Goal: Task Accomplishment & Management: Manage account settings

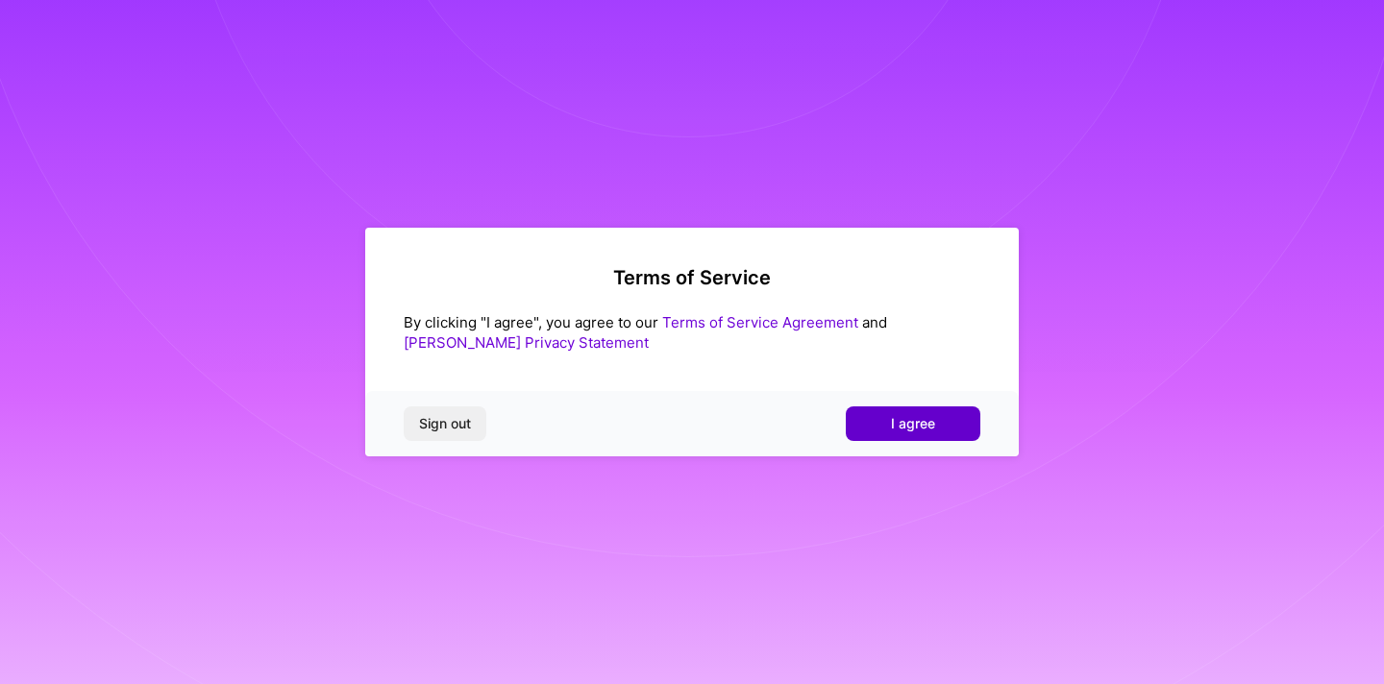
click at [929, 424] on span "I agree" at bounding box center [913, 423] width 44 height 19
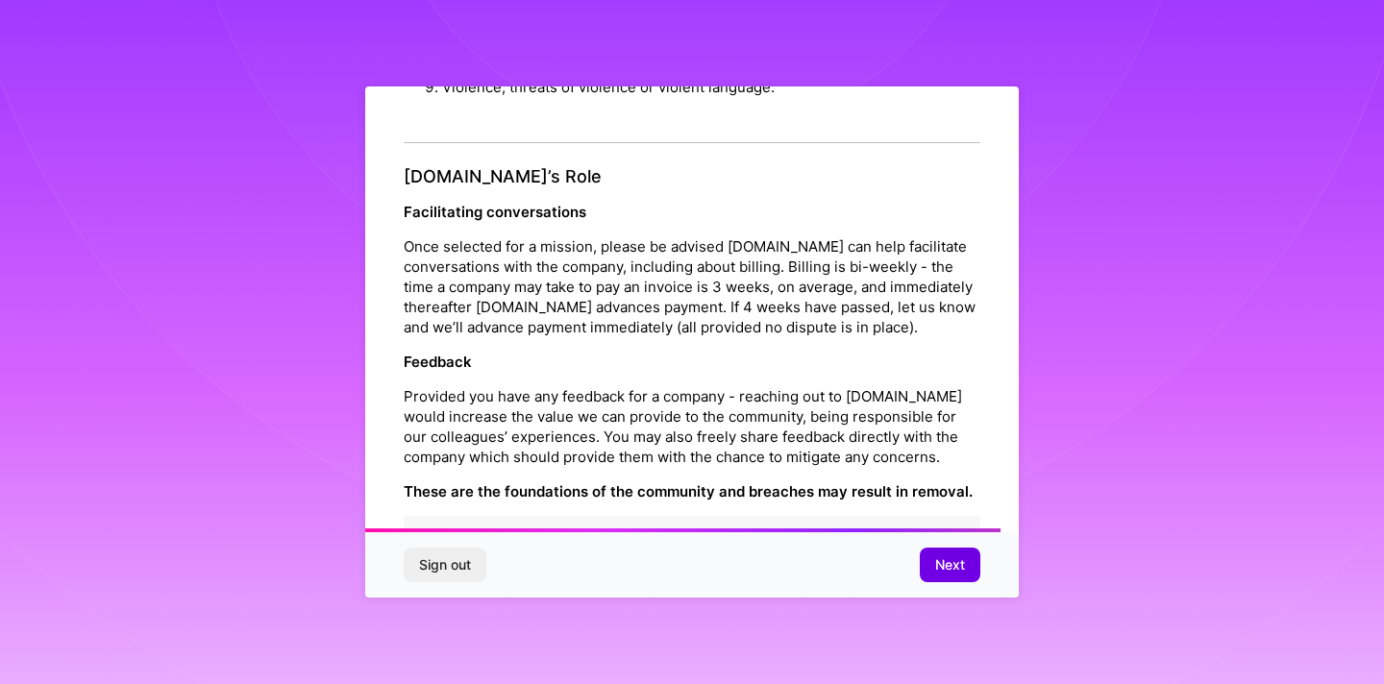
scroll to position [2132, 0]
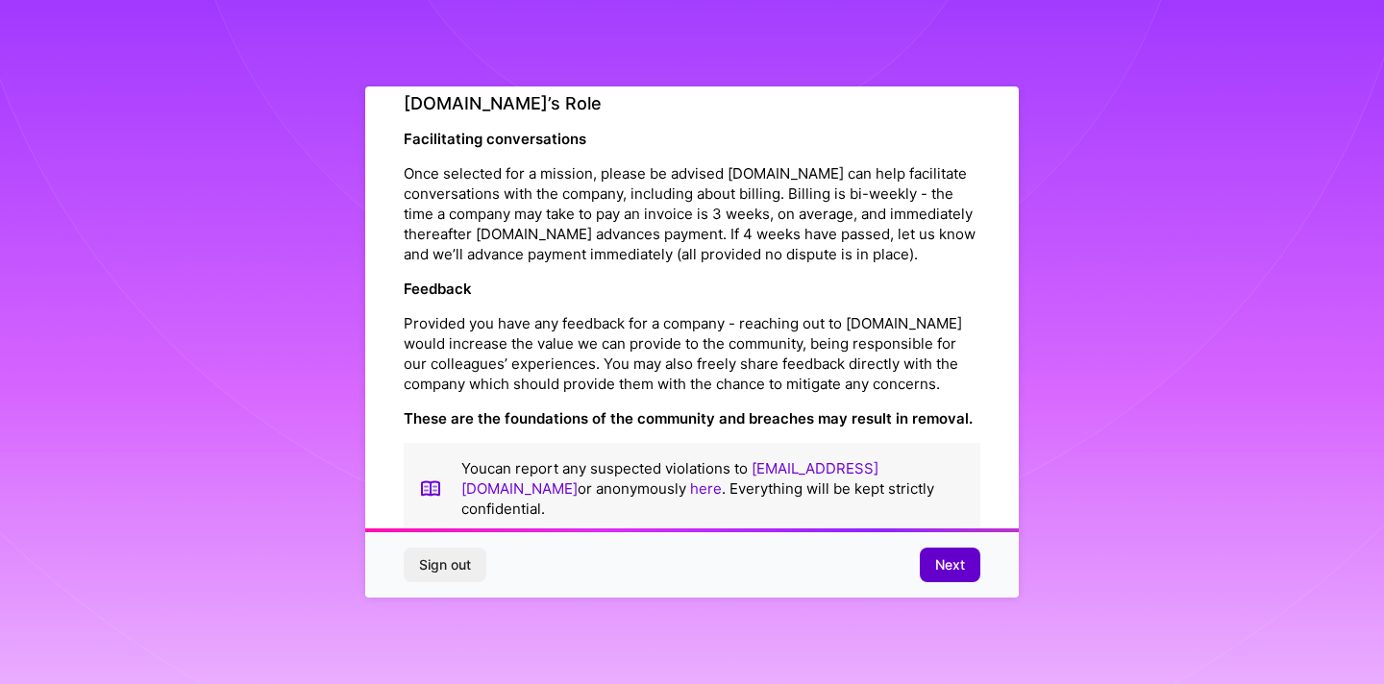
click at [945, 560] on span "Next" at bounding box center [950, 564] width 30 height 19
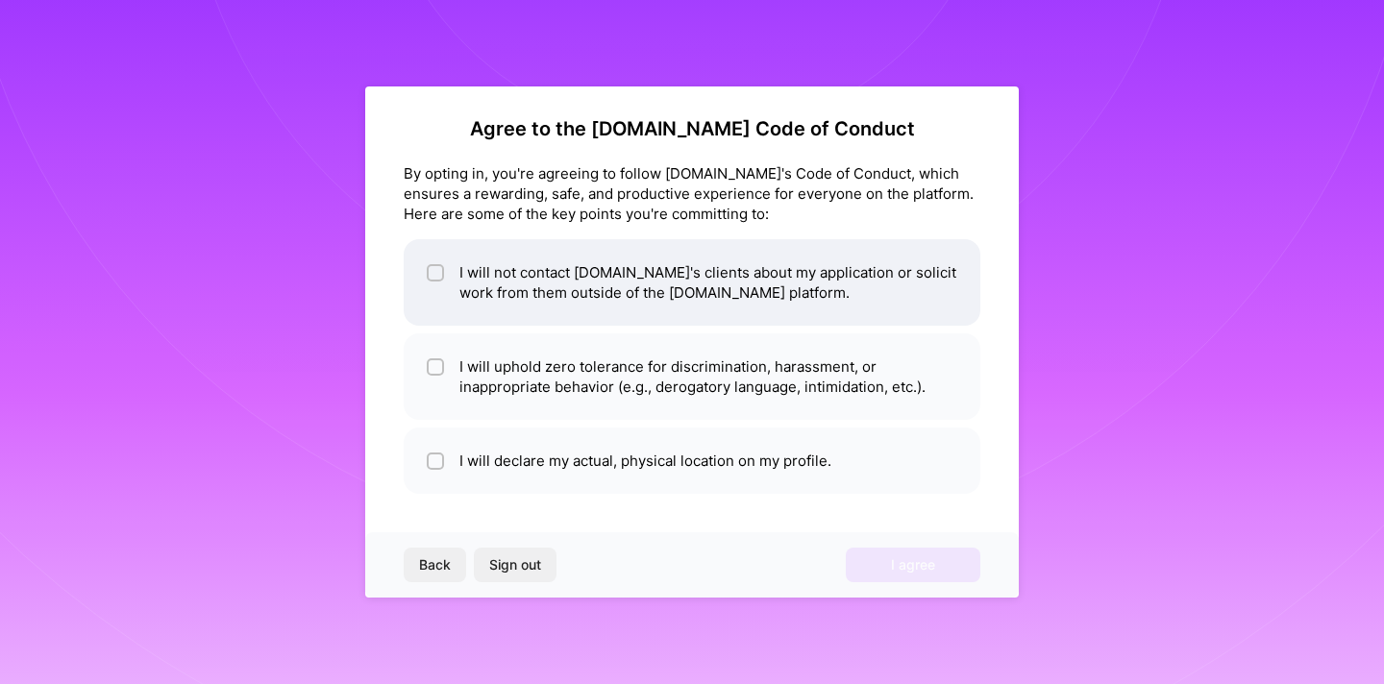
click at [441, 273] on input "checkbox" at bounding box center [436, 273] width 13 height 13
checkbox input "true"
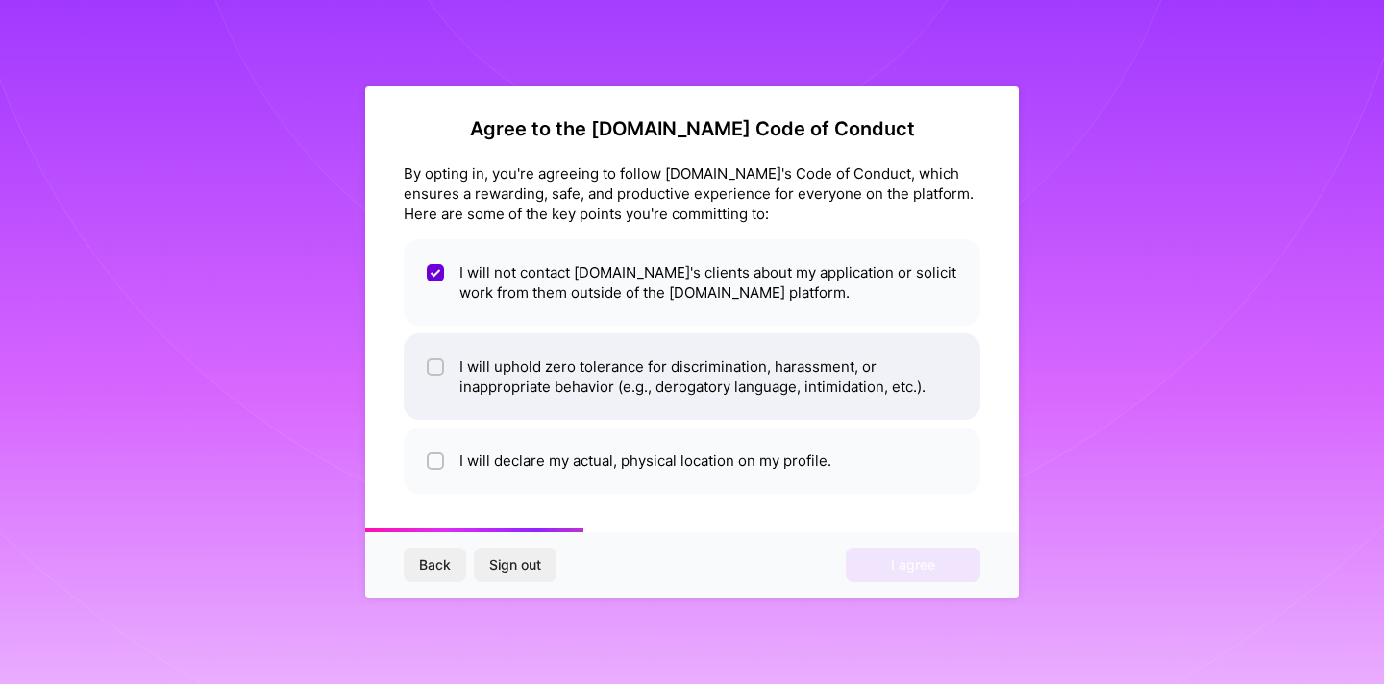
click at [454, 366] on li "I will uphold zero tolerance for discrimination, harassment, or inappropriate b…" at bounding box center [692, 376] width 576 height 86
checkbox input "true"
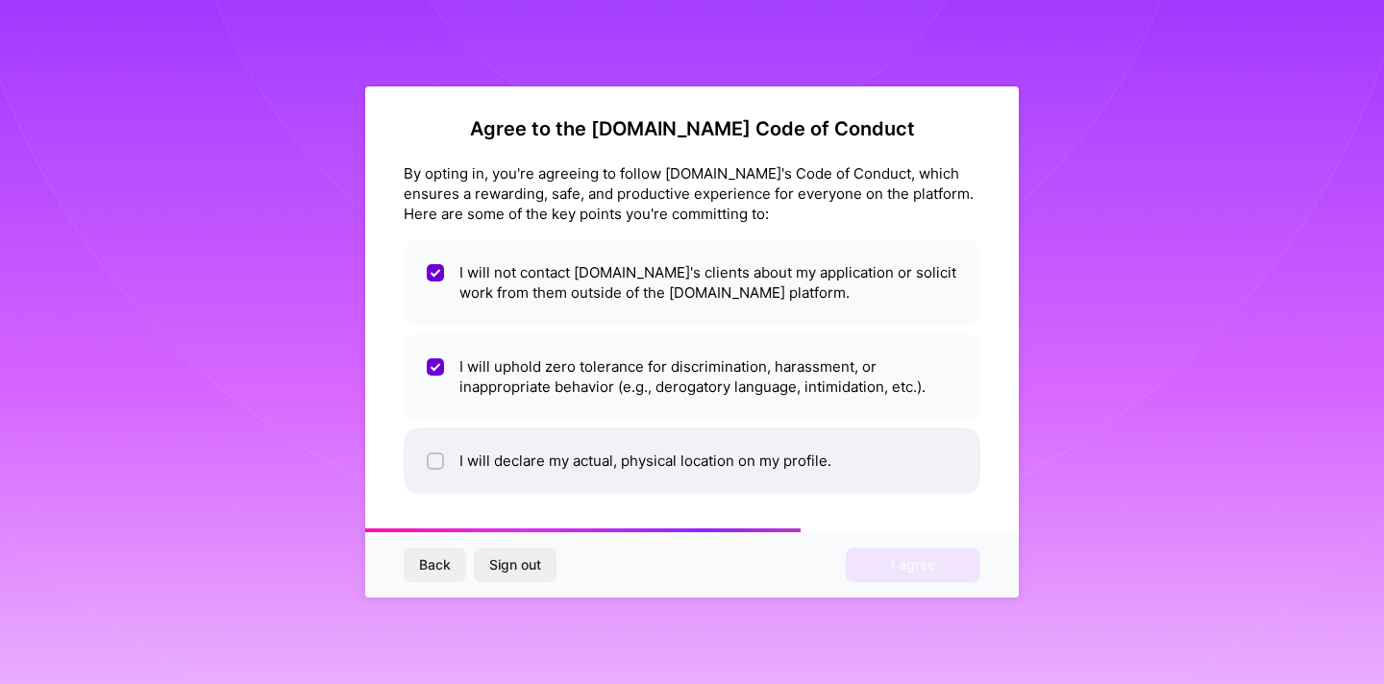
click at [450, 466] on li "I will declare my actual, physical location on my profile." at bounding box center [692, 461] width 576 height 66
checkbox input "true"
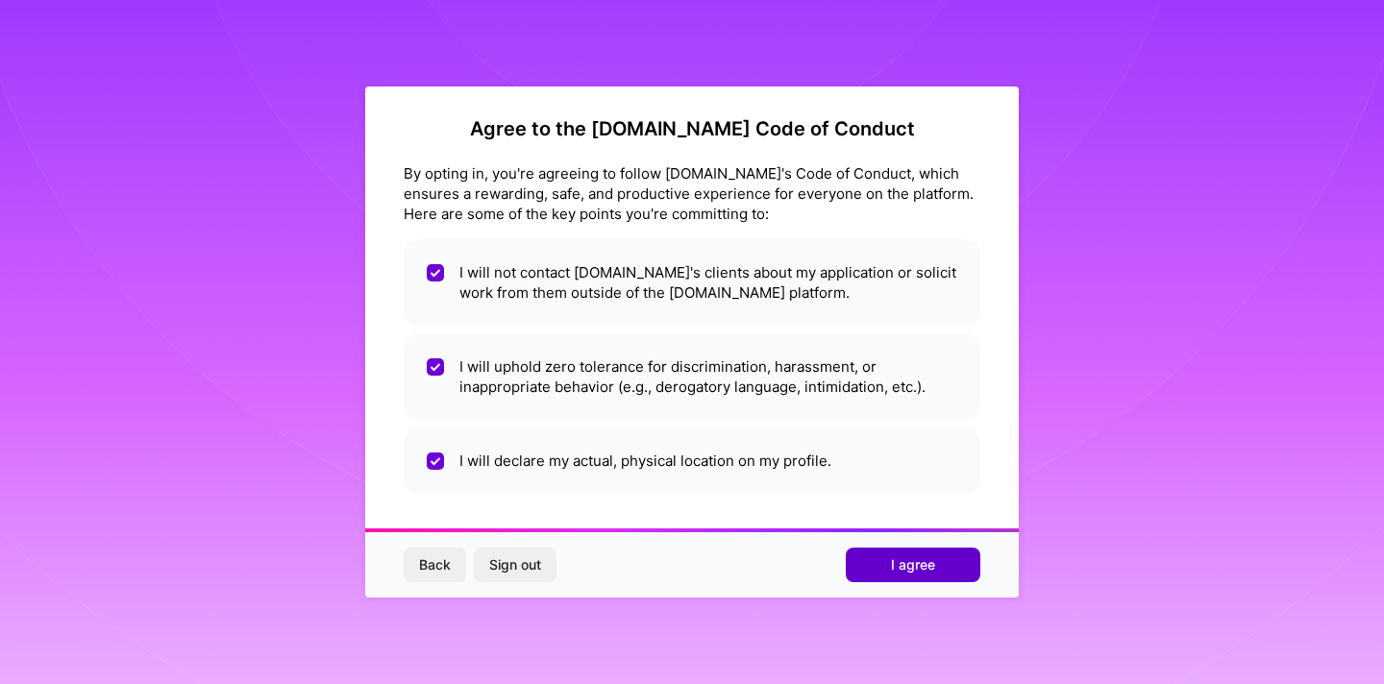
click at [917, 571] on span "I agree" at bounding box center [913, 564] width 44 height 19
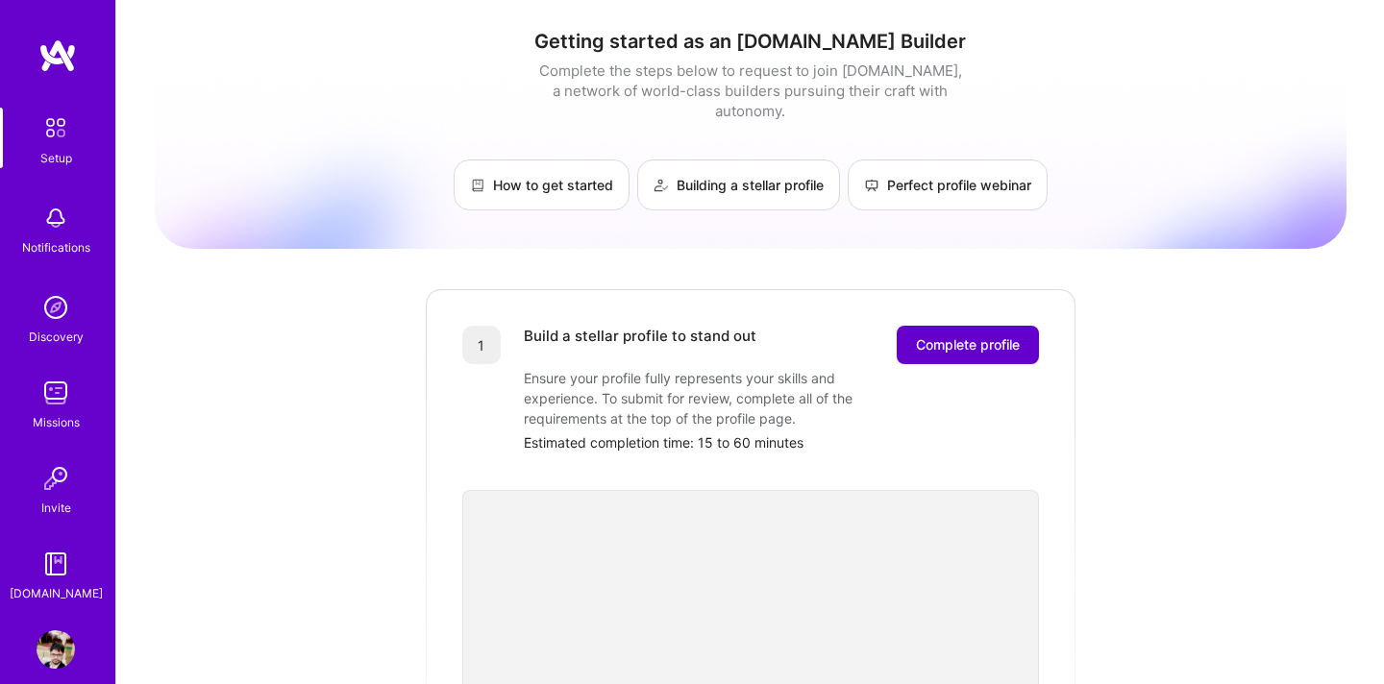
click at [939, 335] on span "Complete profile" at bounding box center [968, 344] width 104 height 19
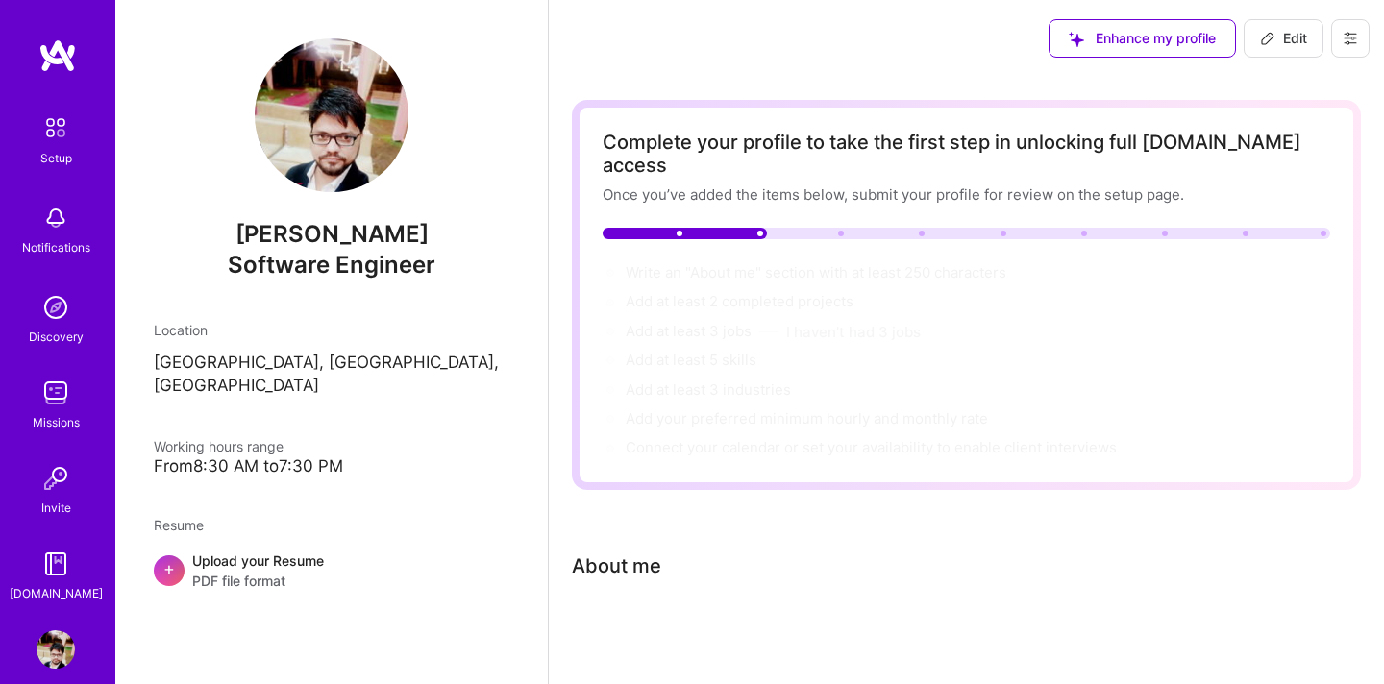
click at [340, 122] on img at bounding box center [332, 115] width 154 height 154
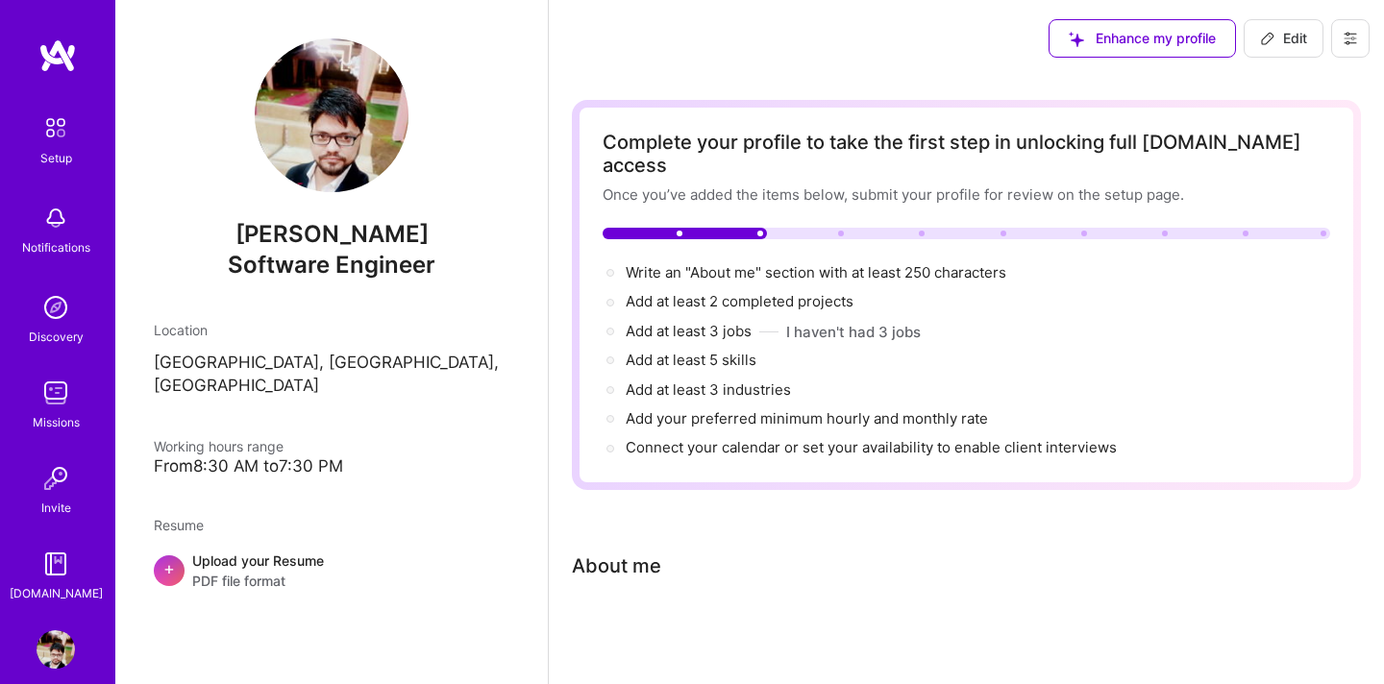
click at [1124, 39] on span "Enhance my profile" at bounding box center [1141, 38] width 147 height 19
click at [1278, 51] on button "Edit" at bounding box center [1283, 38] width 80 height 38
select select "US"
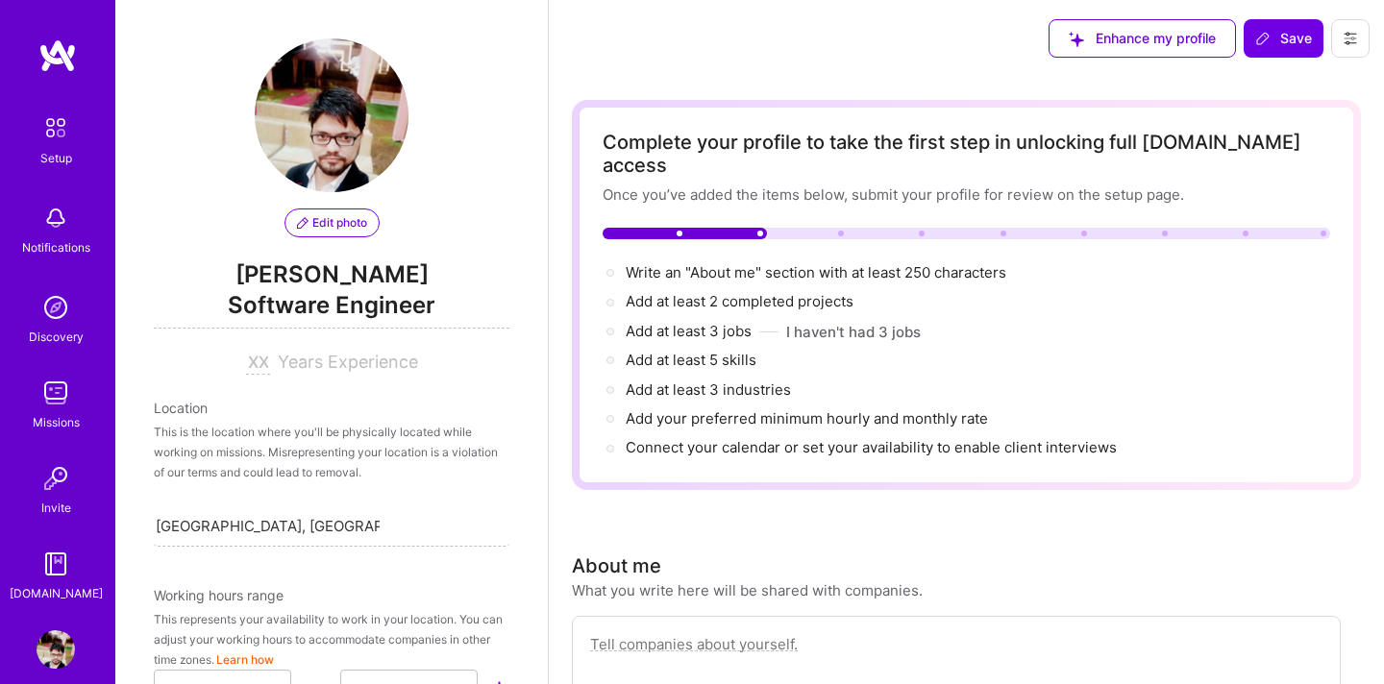
click at [339, 227] on span "Edit photo" at bounding box center [332, 222] width 70 height 17
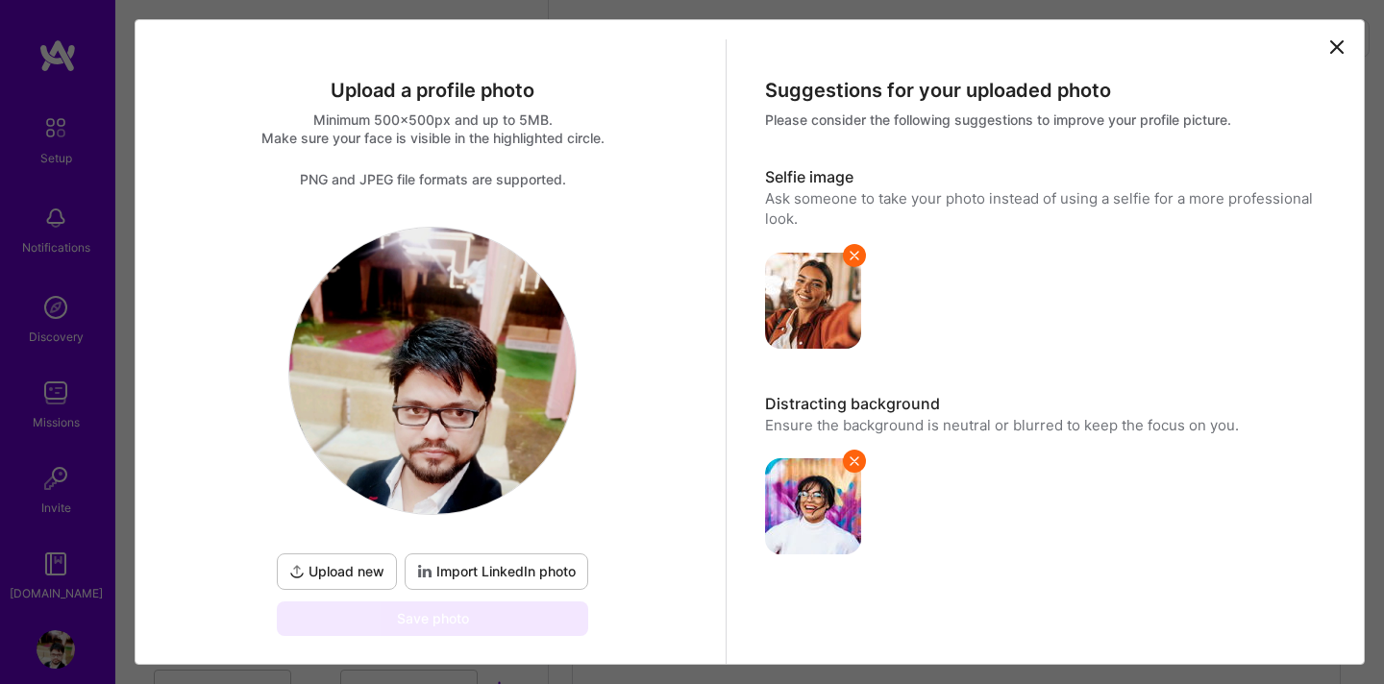
click at [367, 557] on button "Upload new" at bounding box center [337, 571] width 120 height 37
click at [637, 448] on div "Upload new Import LinkedIn photo Save photo" at bounding box center [433, 431] width 556 height 409
click at [1337, 48] on icon at bounding box center [1337, 47] width 12 height 12
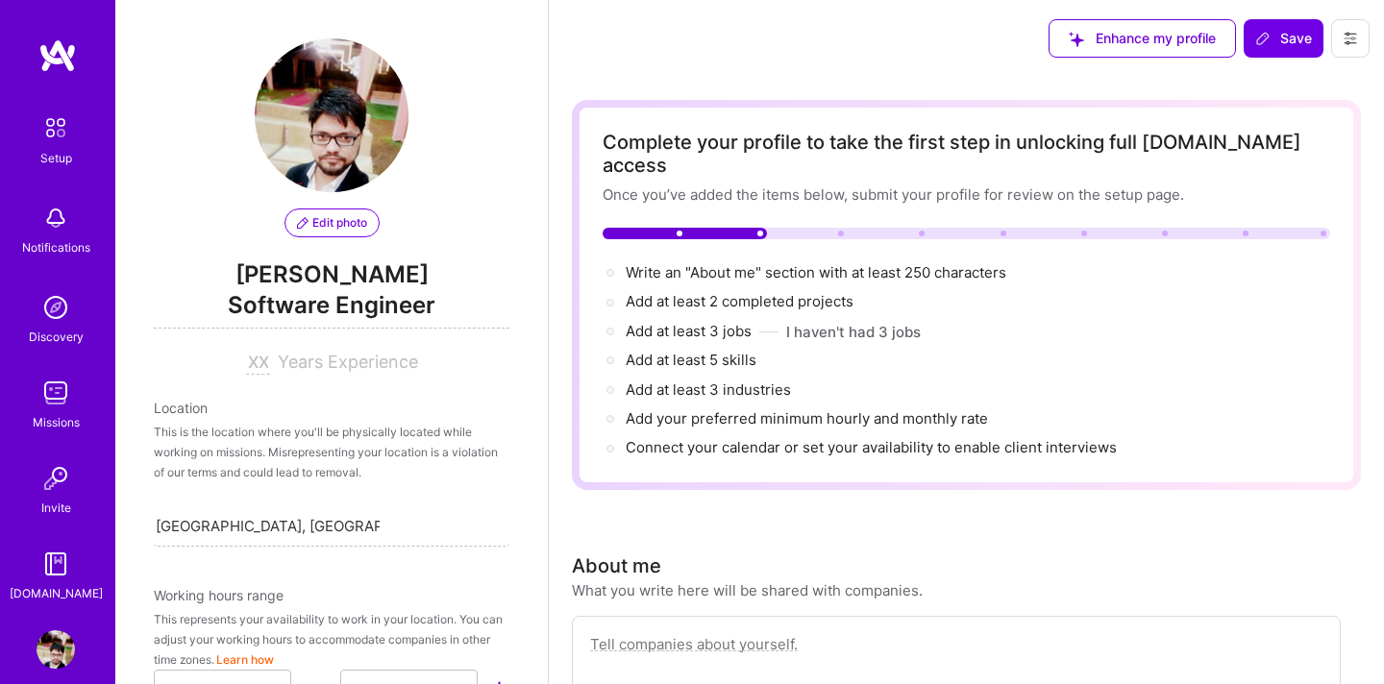
click at [447, 294] on span "Software Engineer" at bounding box center [332, 308] width 356 height 39
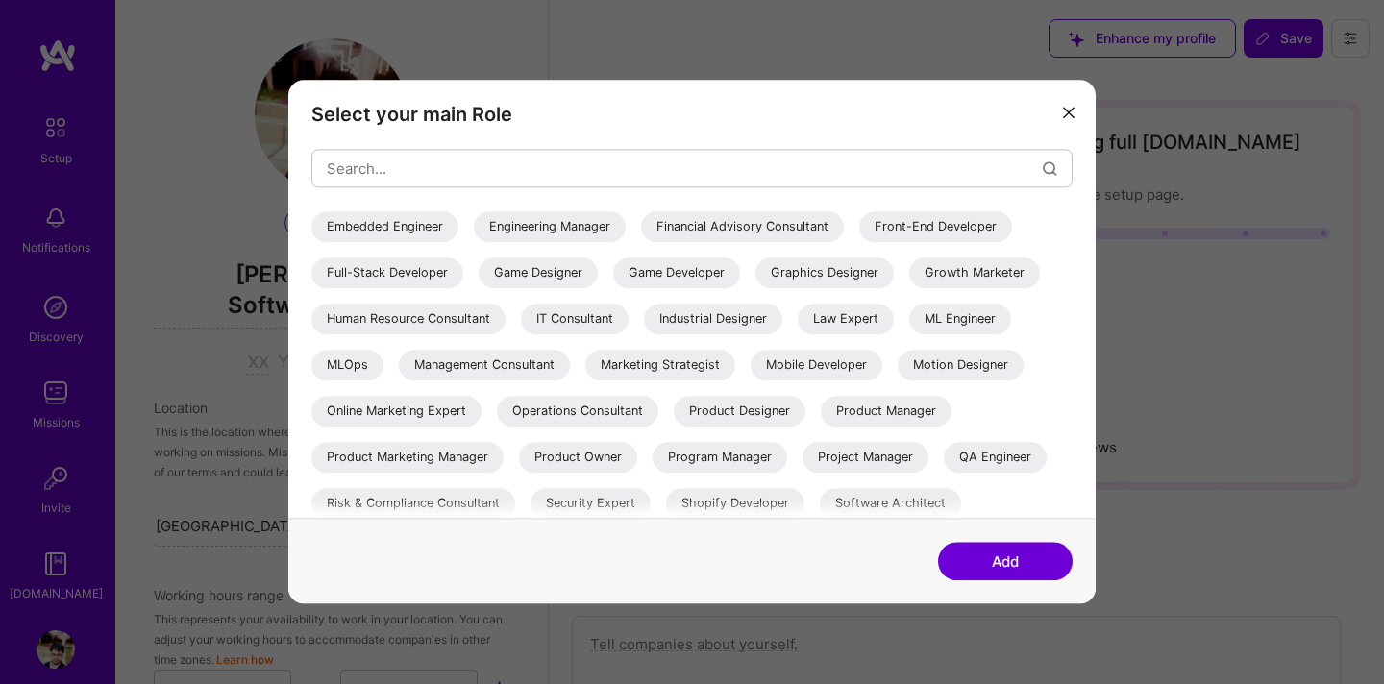
scroll to position [272, 0]
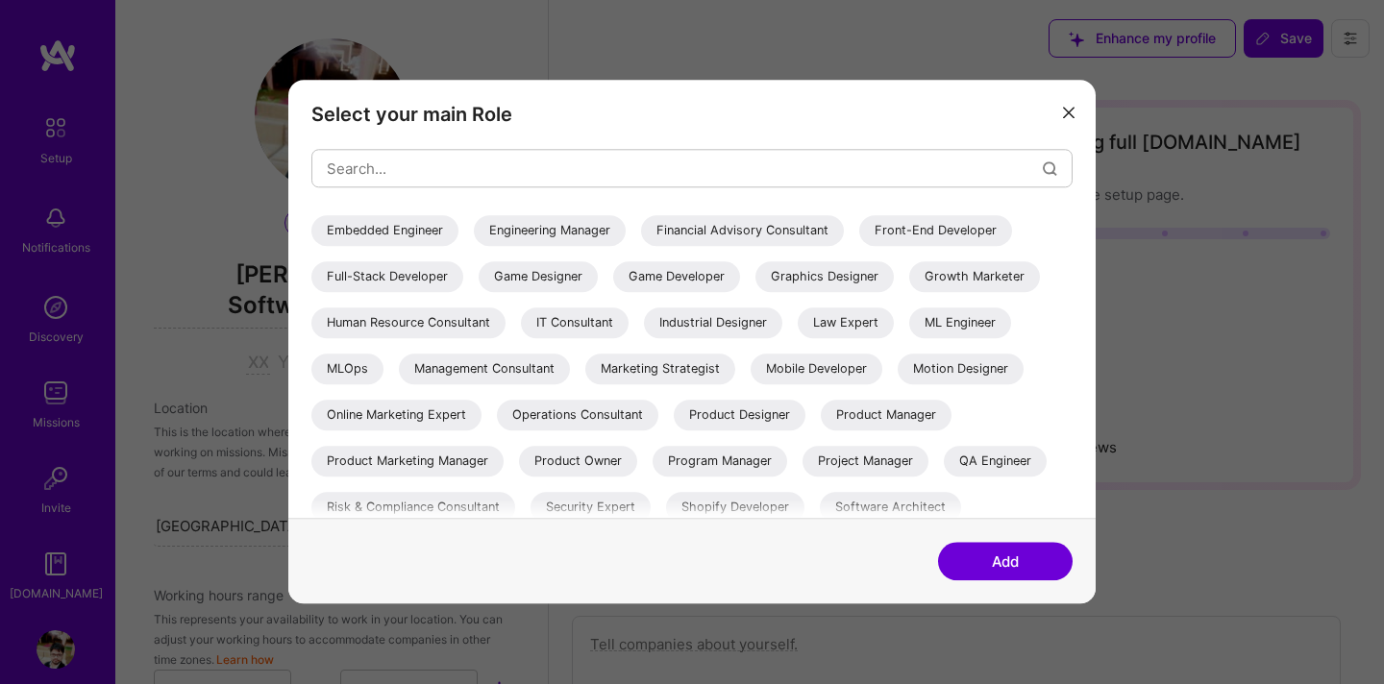
click at [463, 275] on div "Full-Stack Developer" at bounding box center [387, 276] width 152 height 31
click at [1027, 568] on button "Add" at bounding box center [1005, 562] width 135 height 38
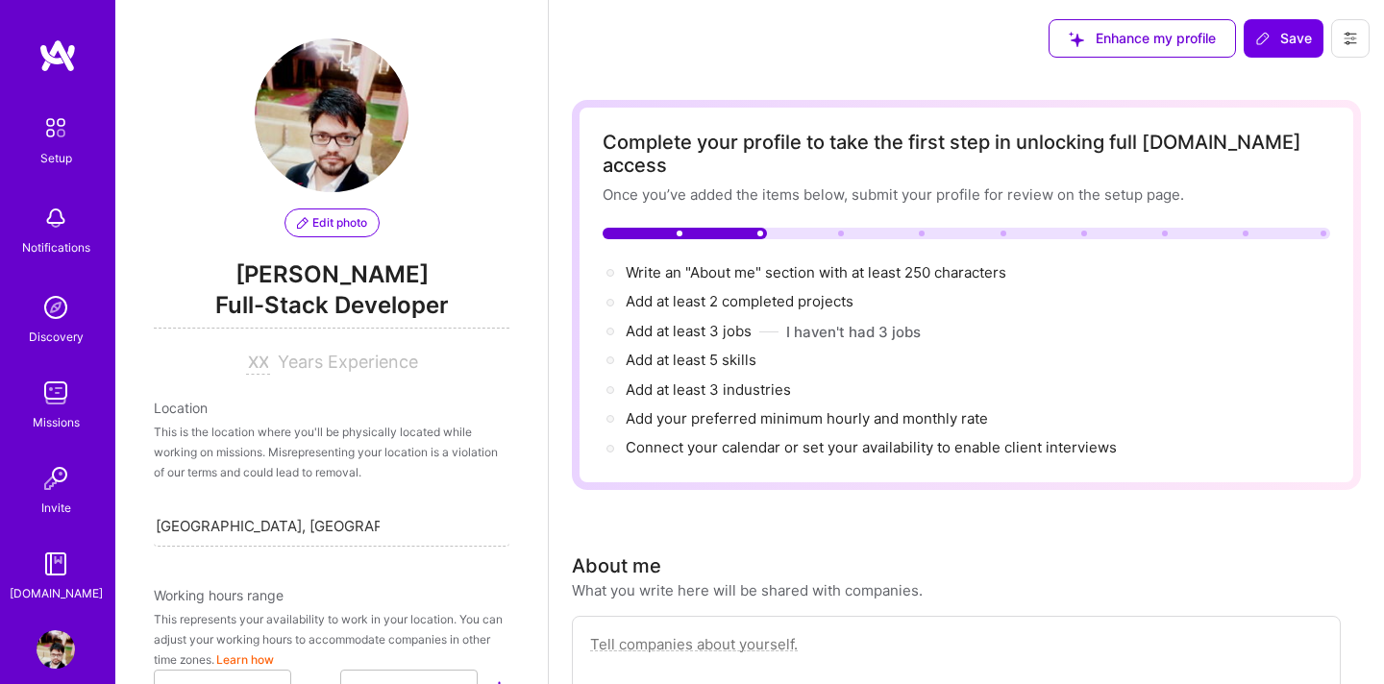
click at [304, 356] on span "Years Experience" at bounding box center [348, 362] width 140 height 20
click at [282, 357] on span "Years Experience" at bounding box center [348, 362] width 140 height 20
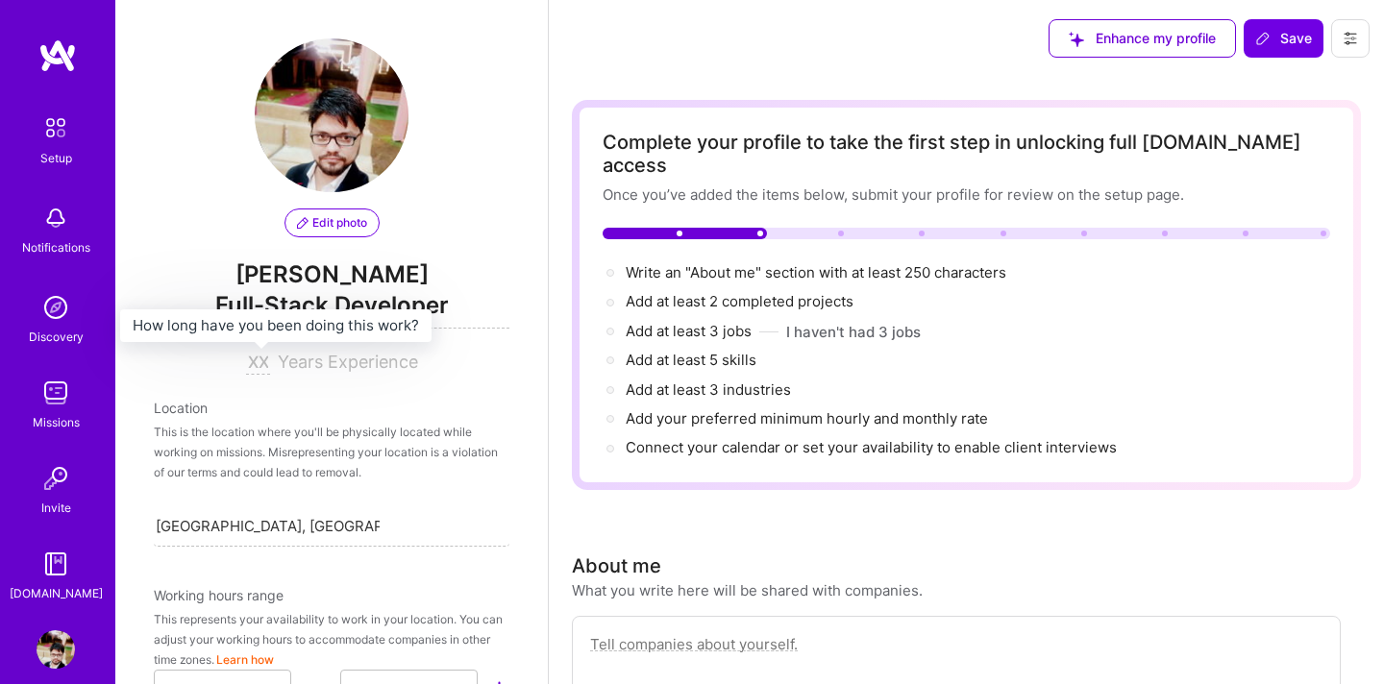
click at [256, 368] on input at bounding box center [258, 363] width 24 height 23
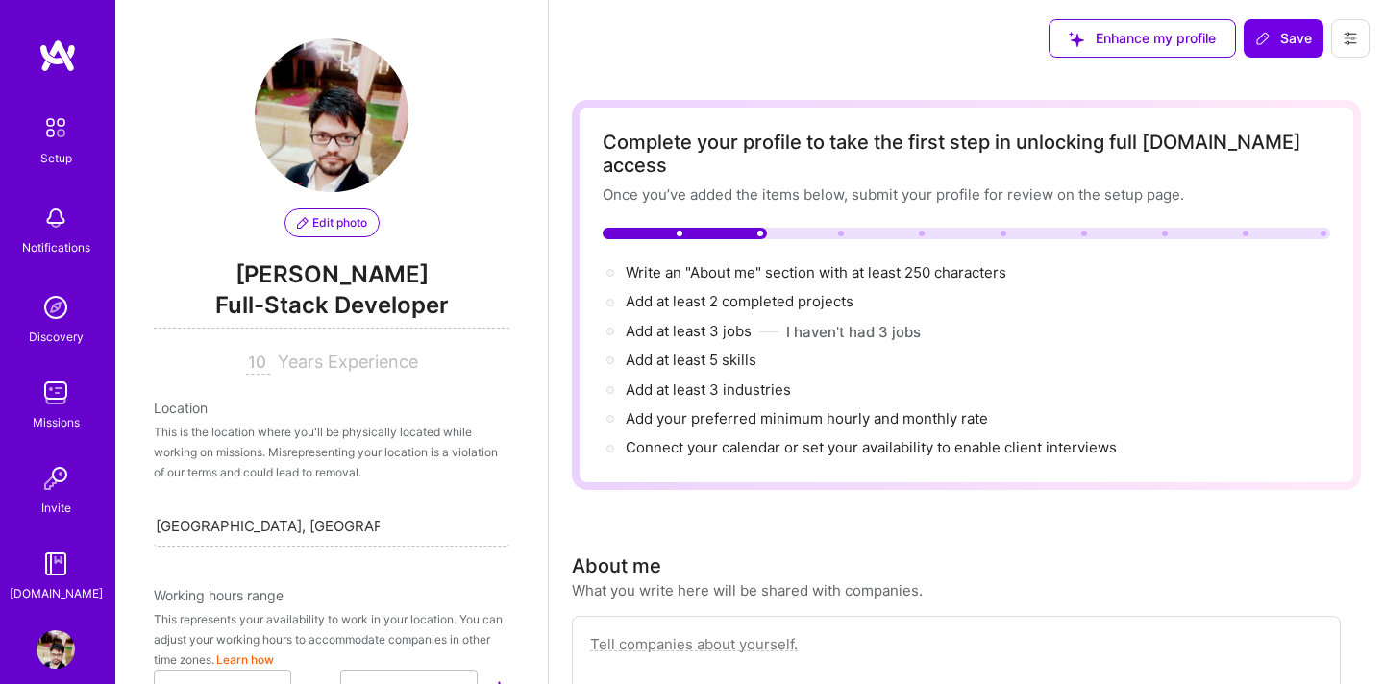
type input "10"
click at [320, 396] on div "Edit photo [PERSON_NAME] Full-Stack Developer 10 Years Experience Location This…" at bounding box center [331, 342] width 432 height 684
click at [315, 348] on div "Edit photo [PERSON_NAME] Full-Stack Developer 10 Years Experience" at bounding box center [332, 206] width 356 height 336
click at [270, 356] on div "10" at bounding box center [262, 362] width 32 height 20
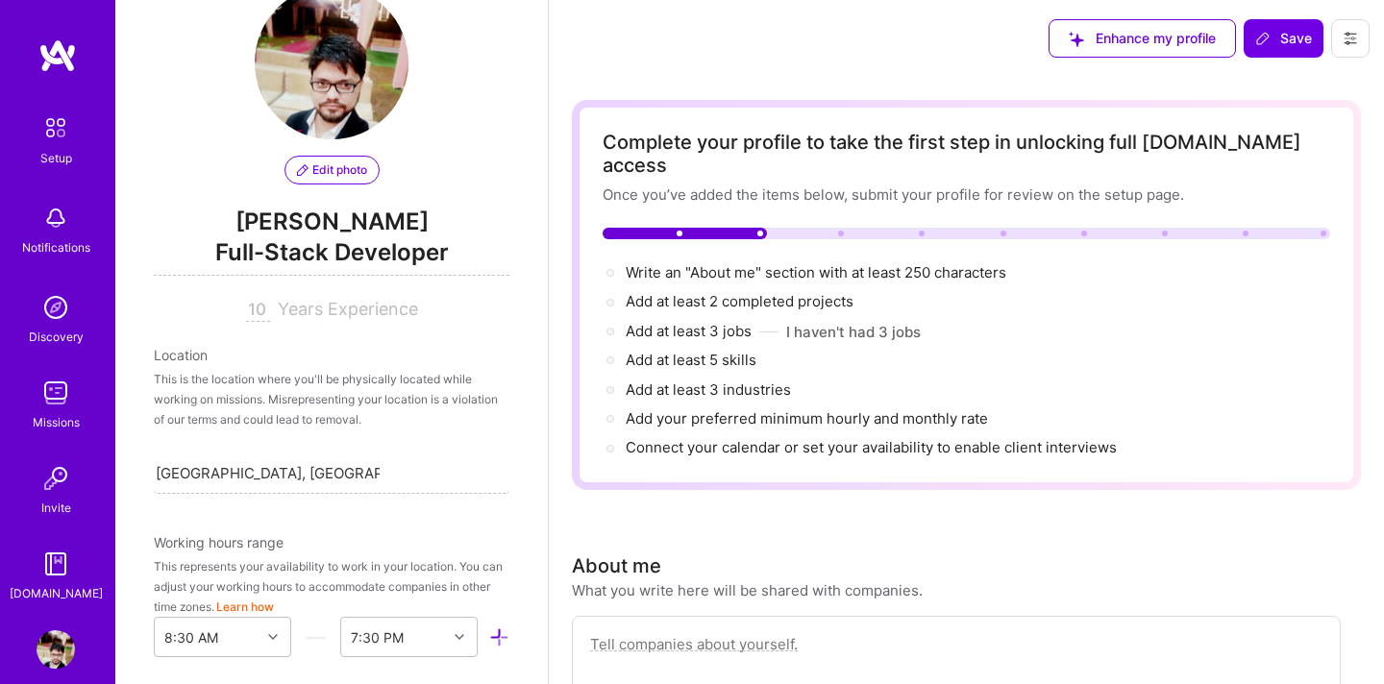
scroll to position [62, 0]
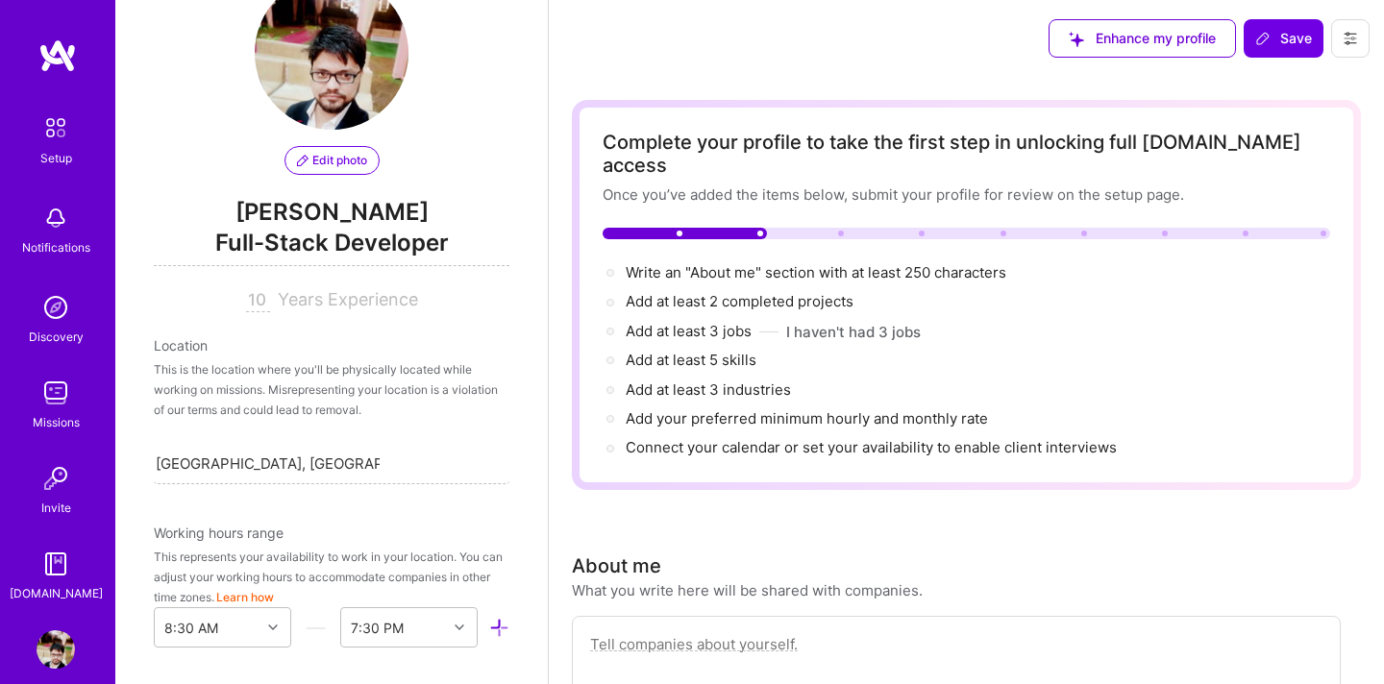
click at [228, 366] on div "This is the location where you'll be physically located while working on missio…" at bounding box center [332, 389] width 356 height 61
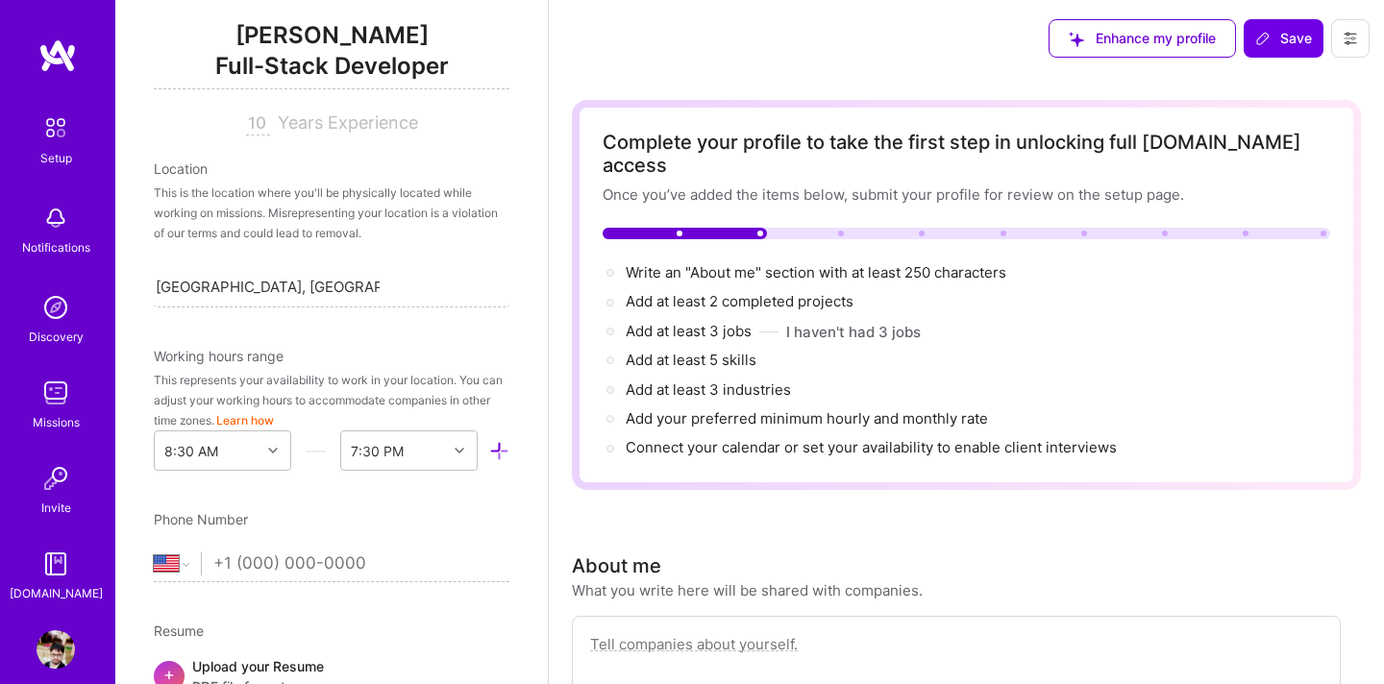
scroll to position [242, 0]
click at [266, 448] on div "8:30 AM" at bounding box center [222, 448] width 137 height 40
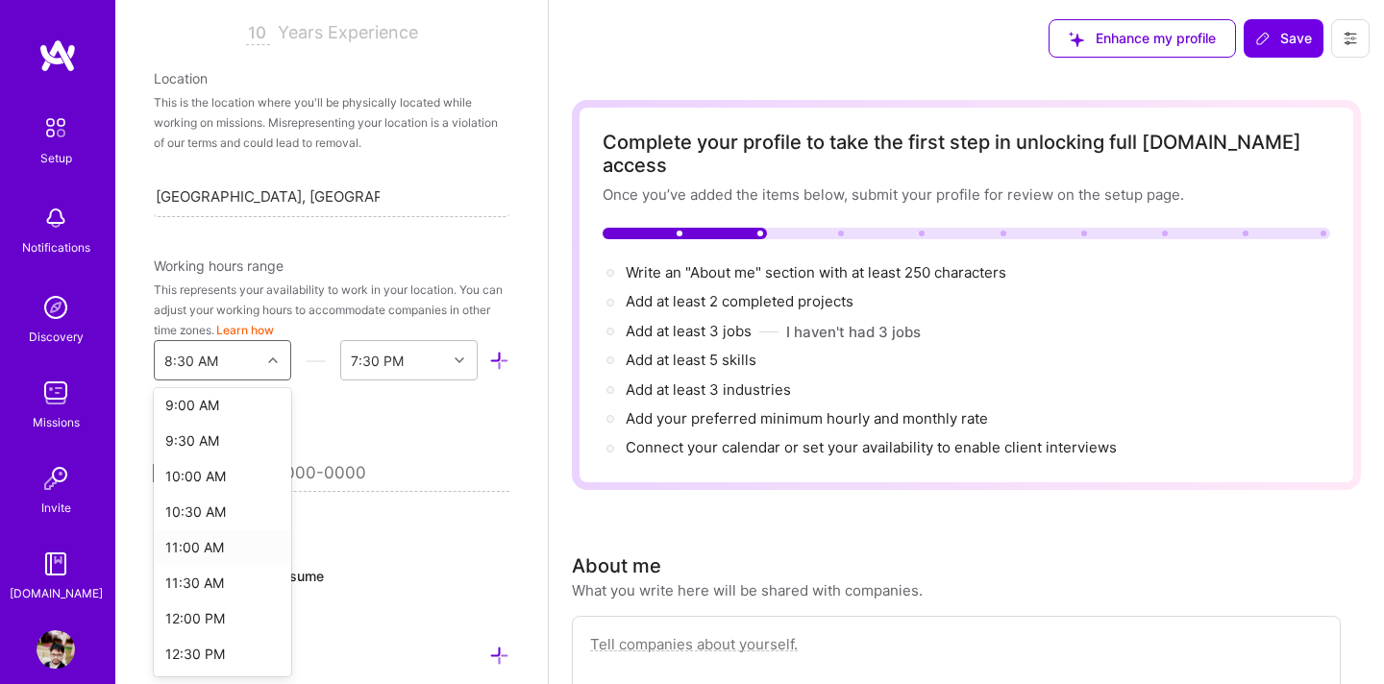
scroll to position [661, 0]
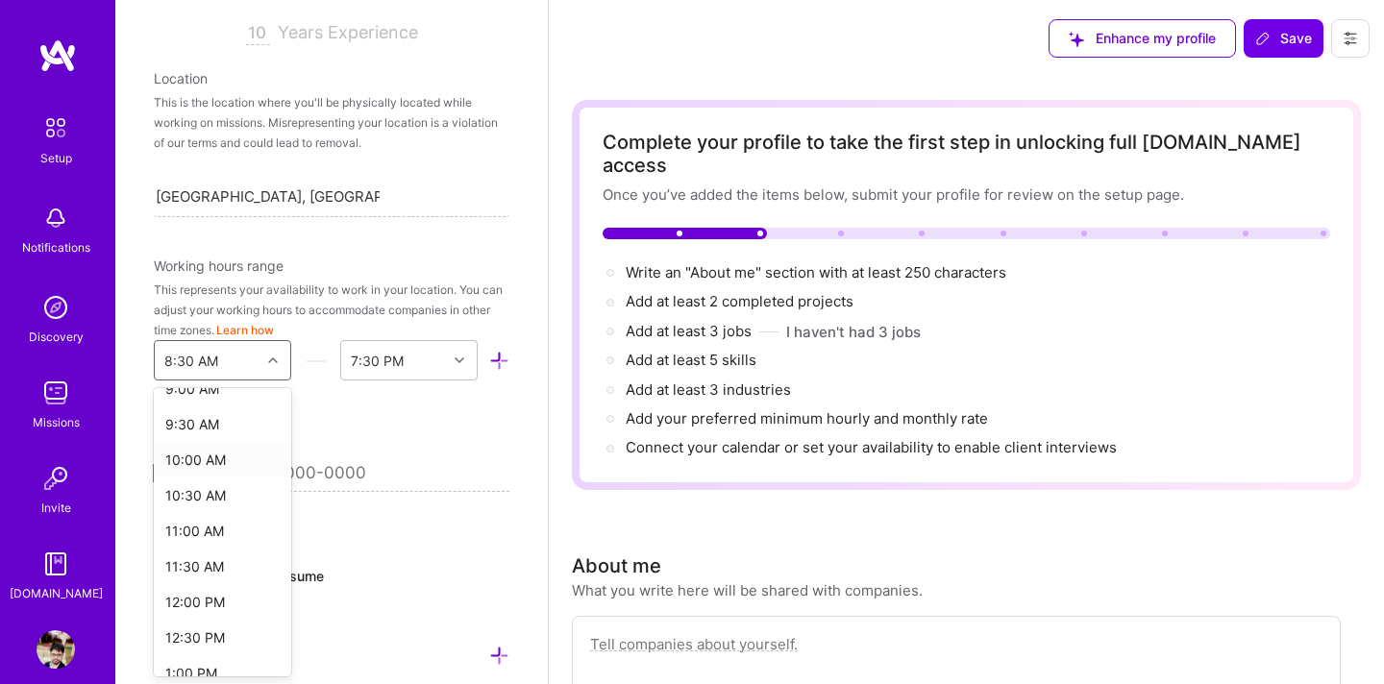
click at [204, 464] on div "10:00 AM" at bounding box center [222, 460] width 137 height 36
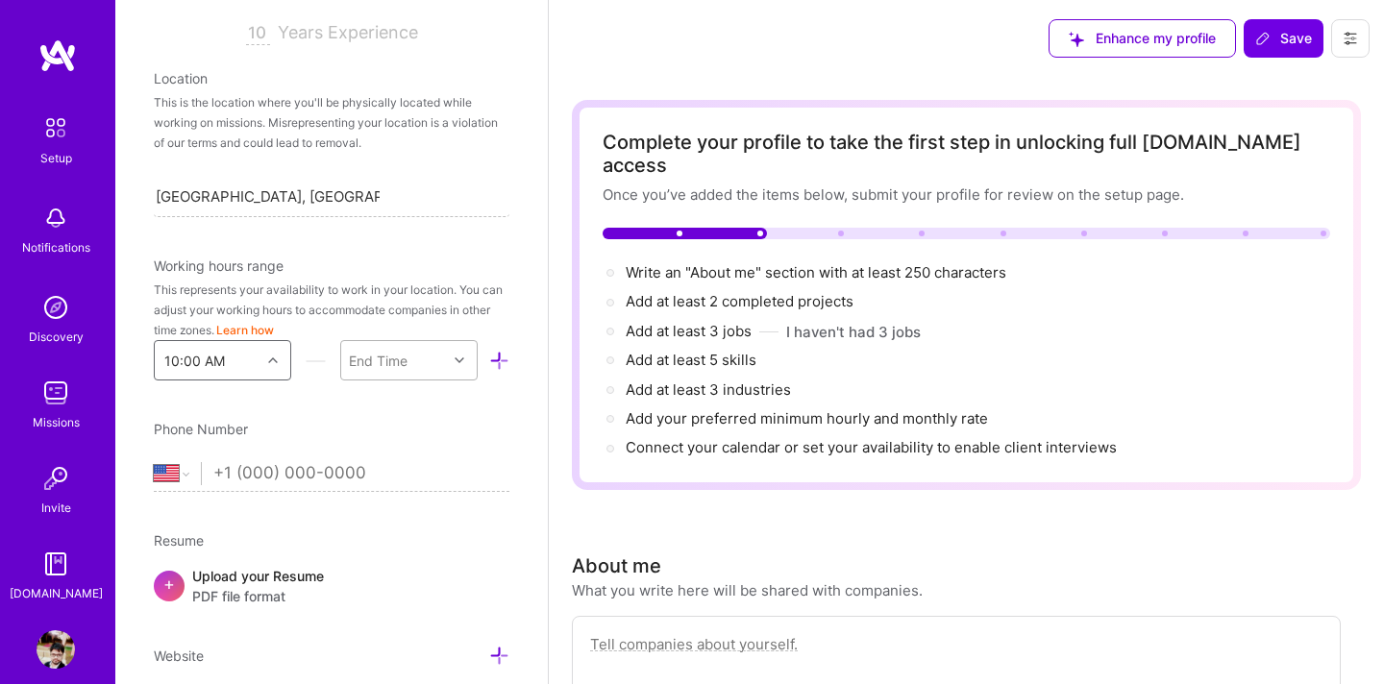
click at [386, 368] on div "End Time" at bounding box center [378, 361] width 59 height 20
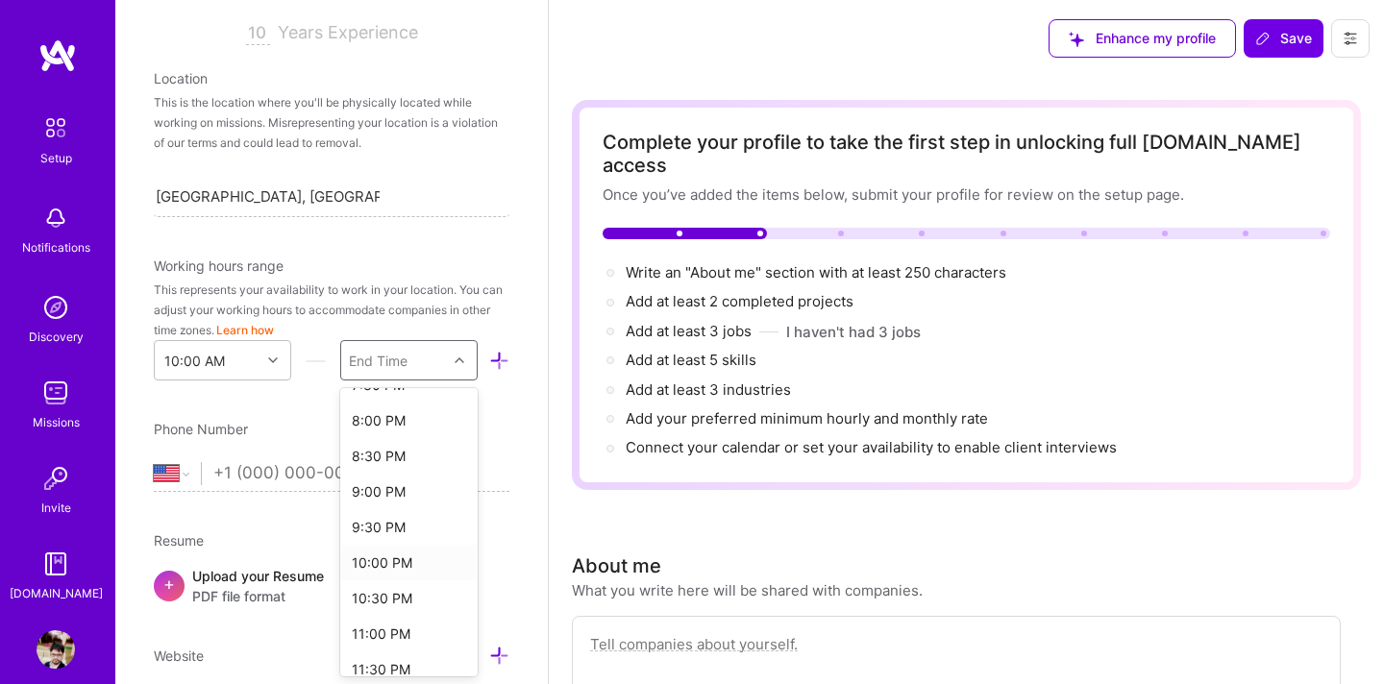
click at [384, 566] on div "10:00 PM" at bounding box center [408, 563] width 137 height 36
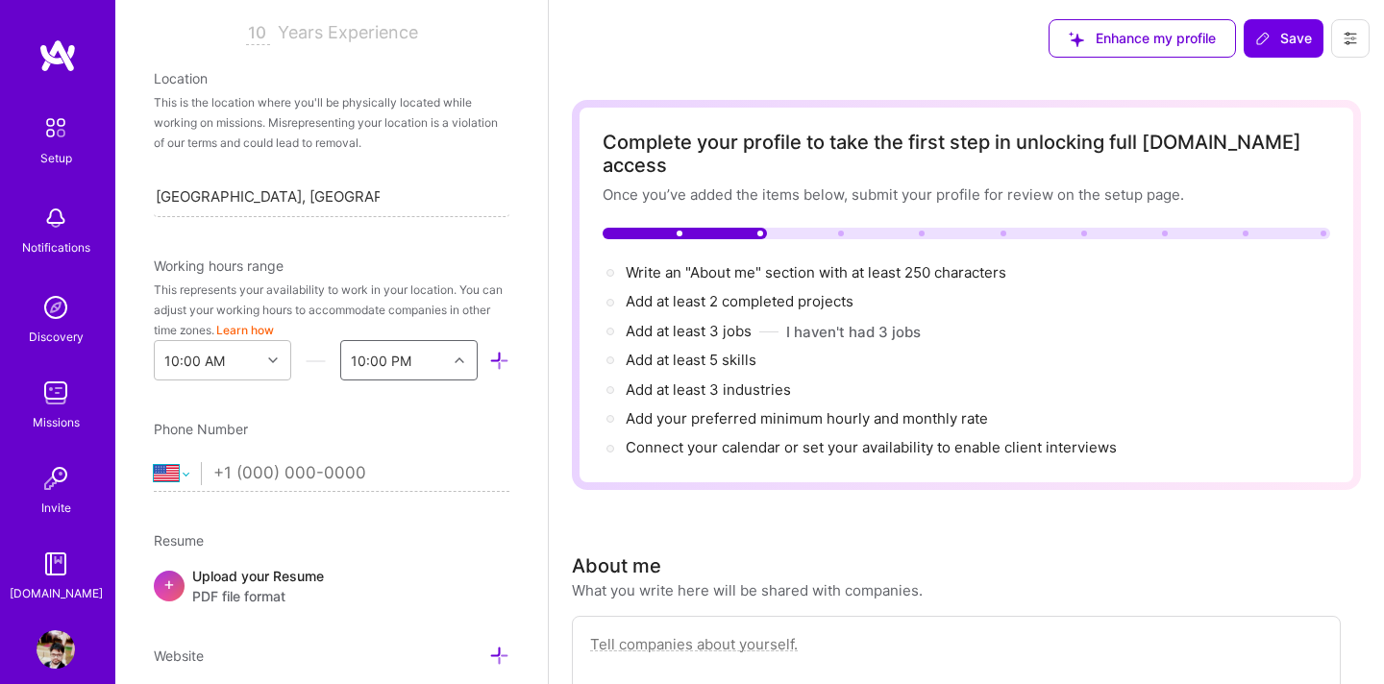
click at [178, 476] on select "[GEOGRAPHIC_DATA] [GEOGRAPHIC_DATA] [GEOGRAPHIC_DATA] [GEOGRAPHIC_DATA] [US_STA…" at bounding box center [177, 473] width 47 height 23
select select "IN"
click at [154, 462] on select "[GEOGRAPHIC_DATA] [GEOGRAPHIC_DATA] [GEOGRAPHIC_DATA] [GEOGRAPHIC_DATA] [US_STA…" at bounding box center [177, 473] width 47 height 23
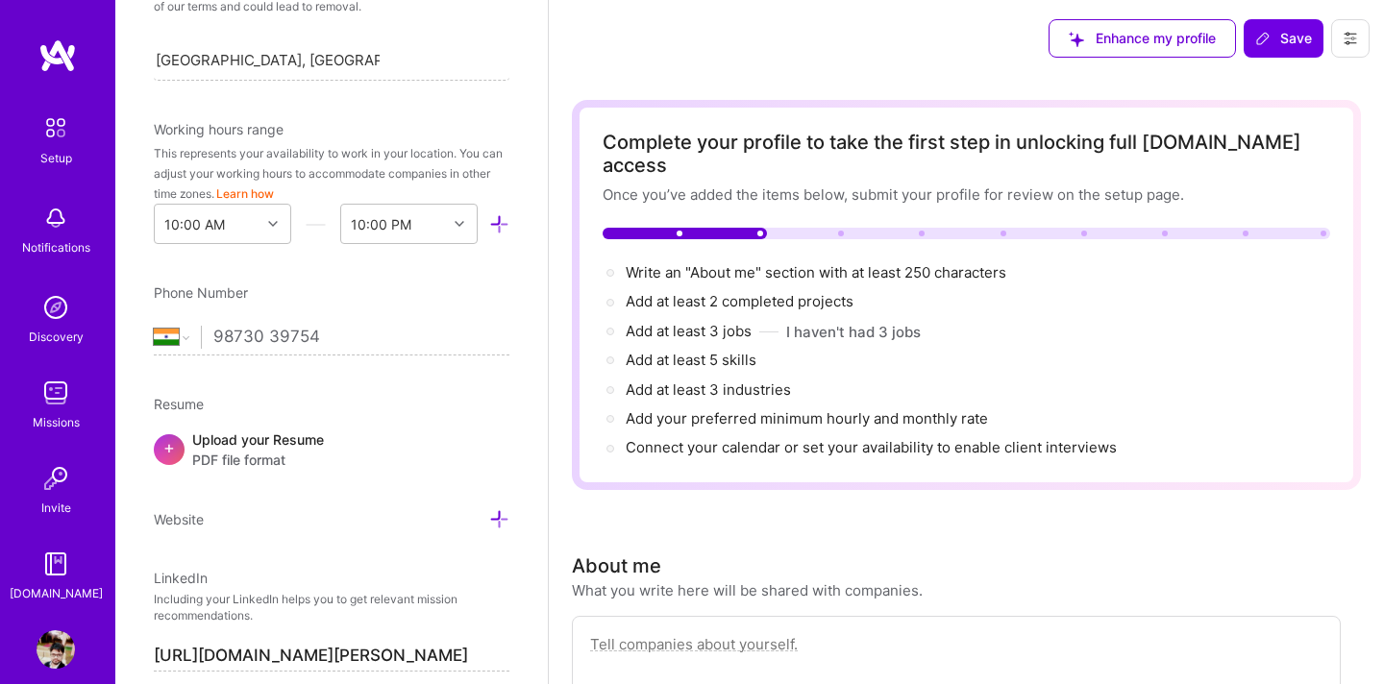
scroll to position [468, 0]
type input "98730 39754"
click at [488, 517] on div "Website" at bounding box center [332, 517] width 356 height 22
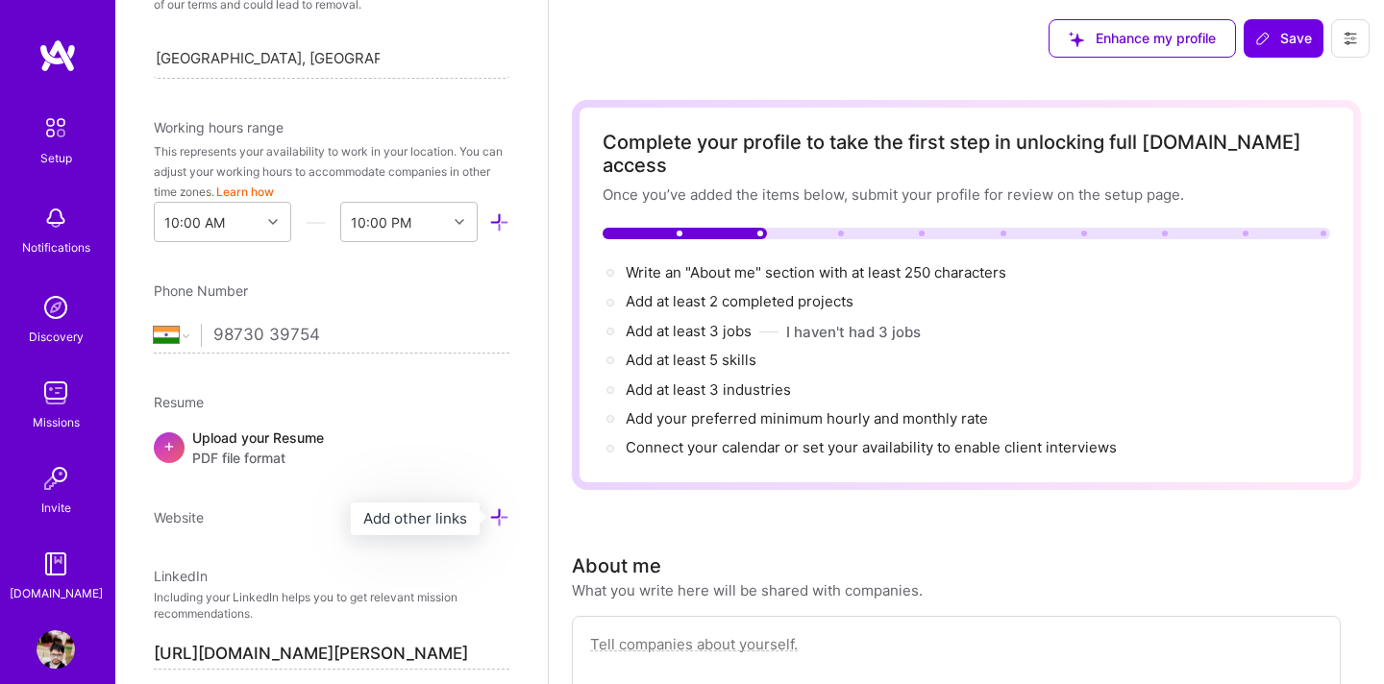
click at [497, 517] on icon at bounding box center [499, 517] width 20 height 20
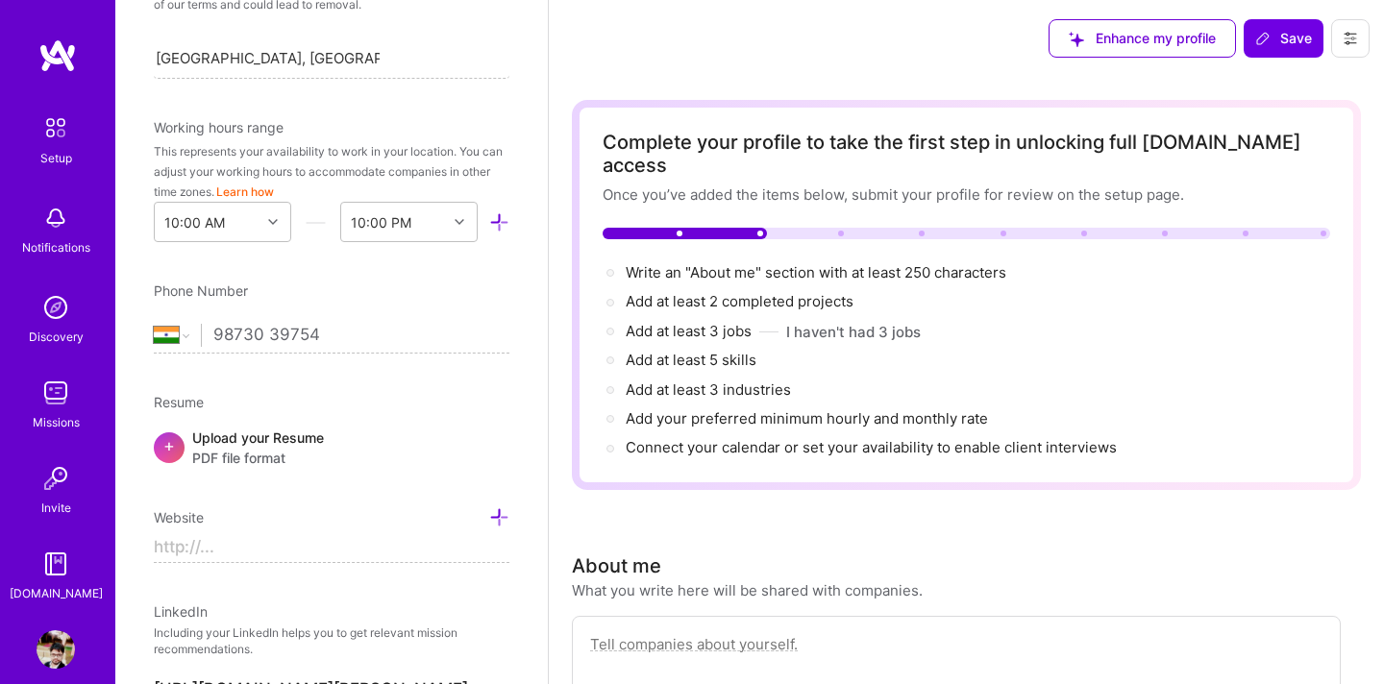
click at [364, 552] on input at bounding box center [332, 547] width 356 height 31
paste input "[URL][DOMAIN_NAME]"
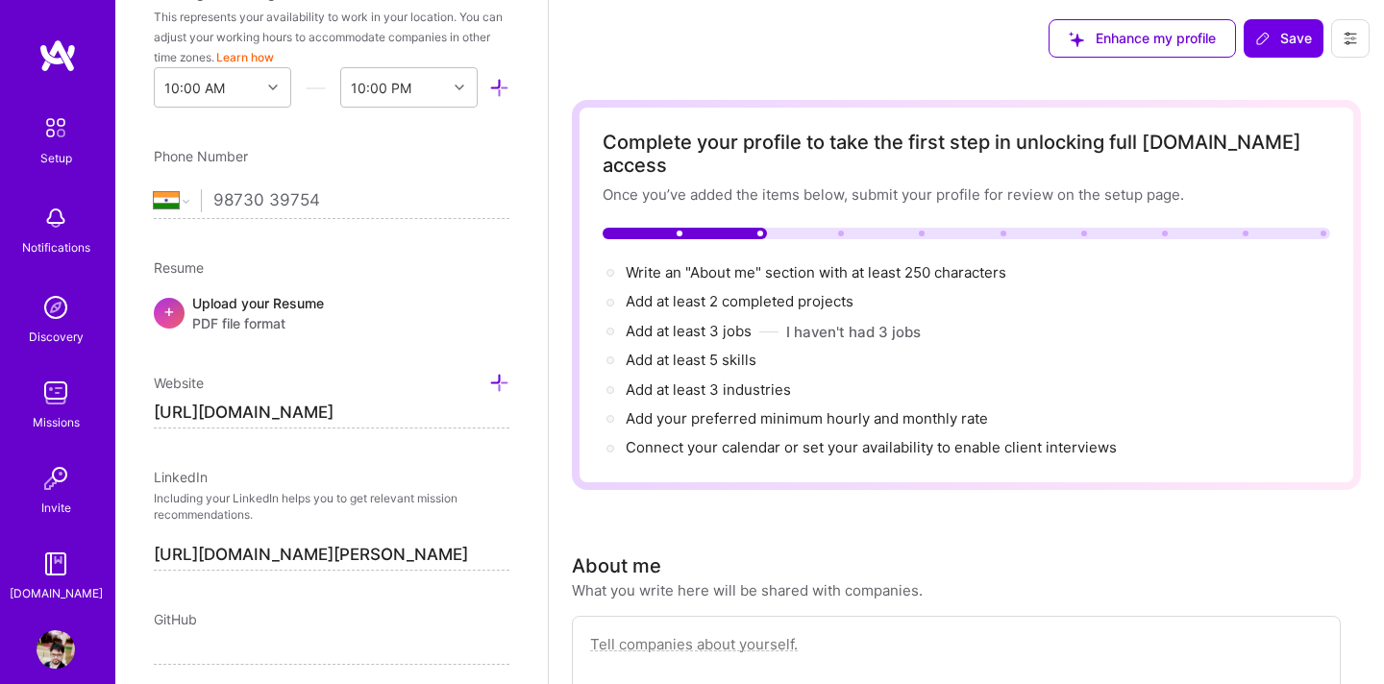
scroll to position [609, 0]
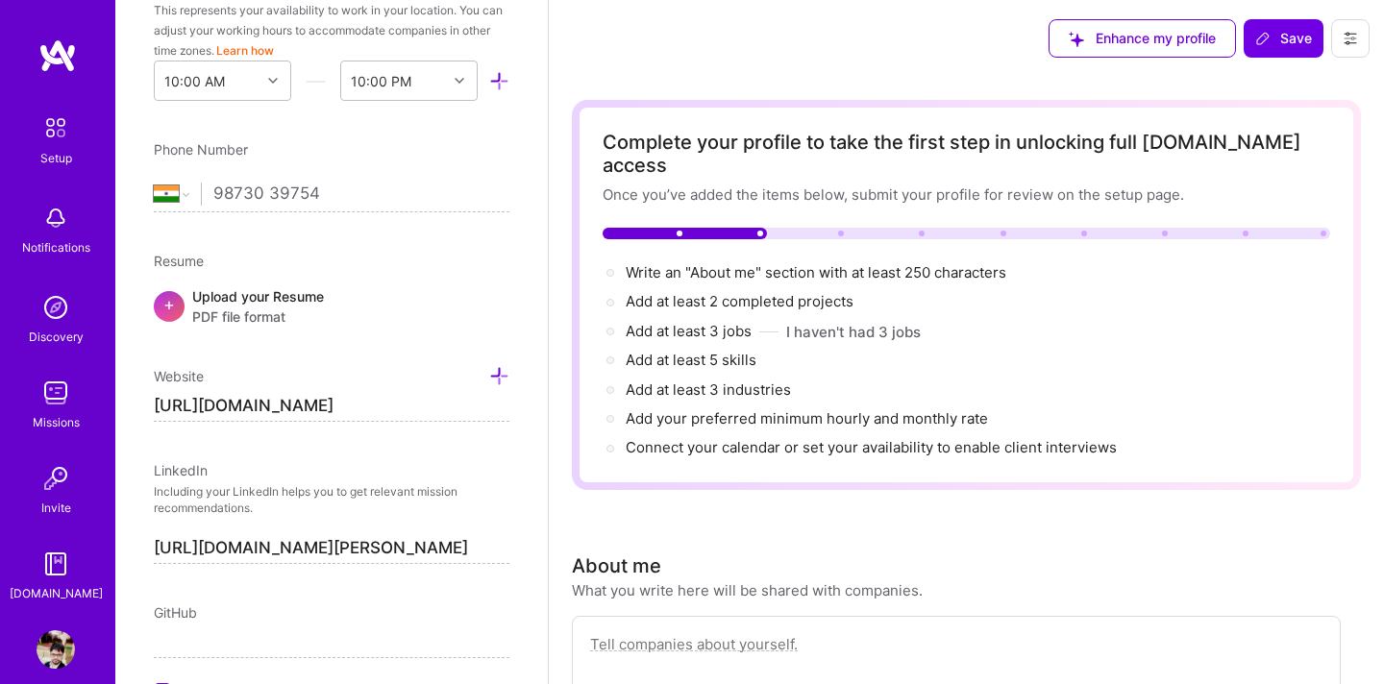
type input "[URL][DOMAIN_NAME]"
click at [345, 585] on div "Edit photo [PERSON_NAME] Full-Stack Developer 10 Years Experience Location This…" at bounding box center [331, 342] width 432 height 684
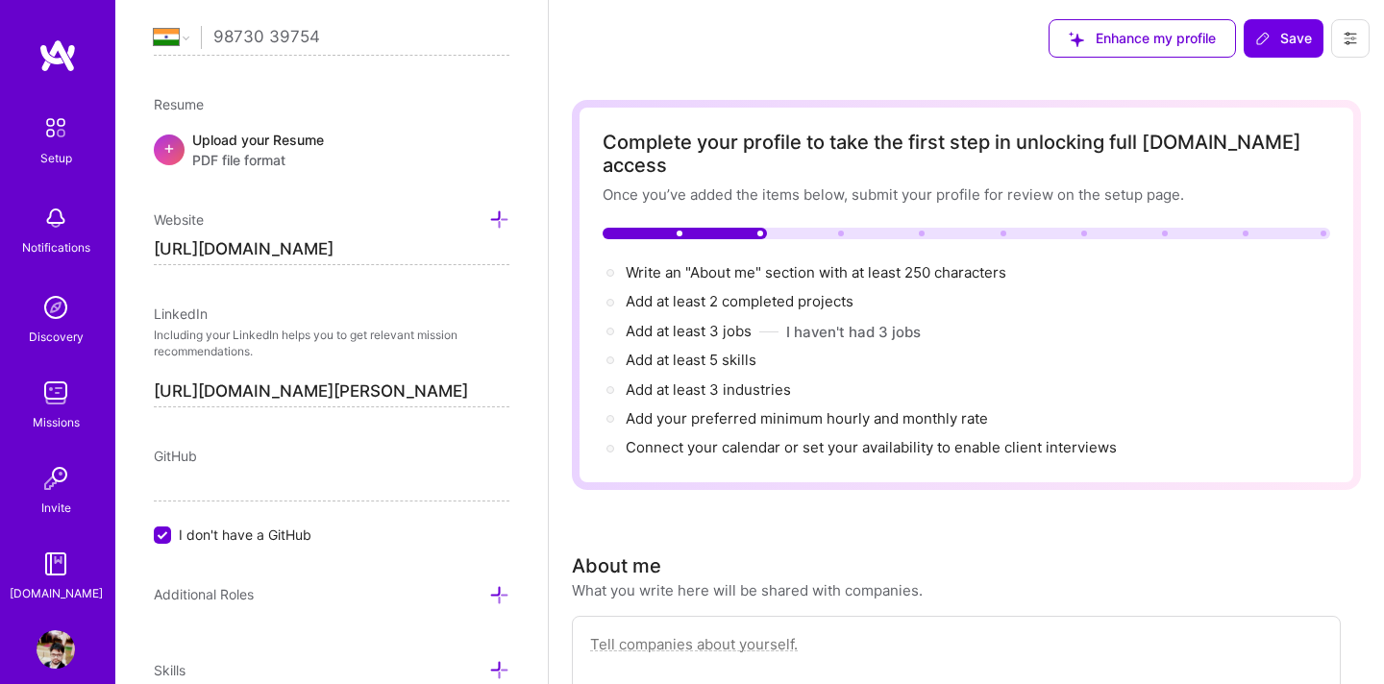
scroll to position [767, 0]
click at [166, 531] on input "I don't have a GitHub" at bounding box center [164, 535] width 17 height 17
click at [235, 479] on input at bounding box center [332, 485] width 356 height 31
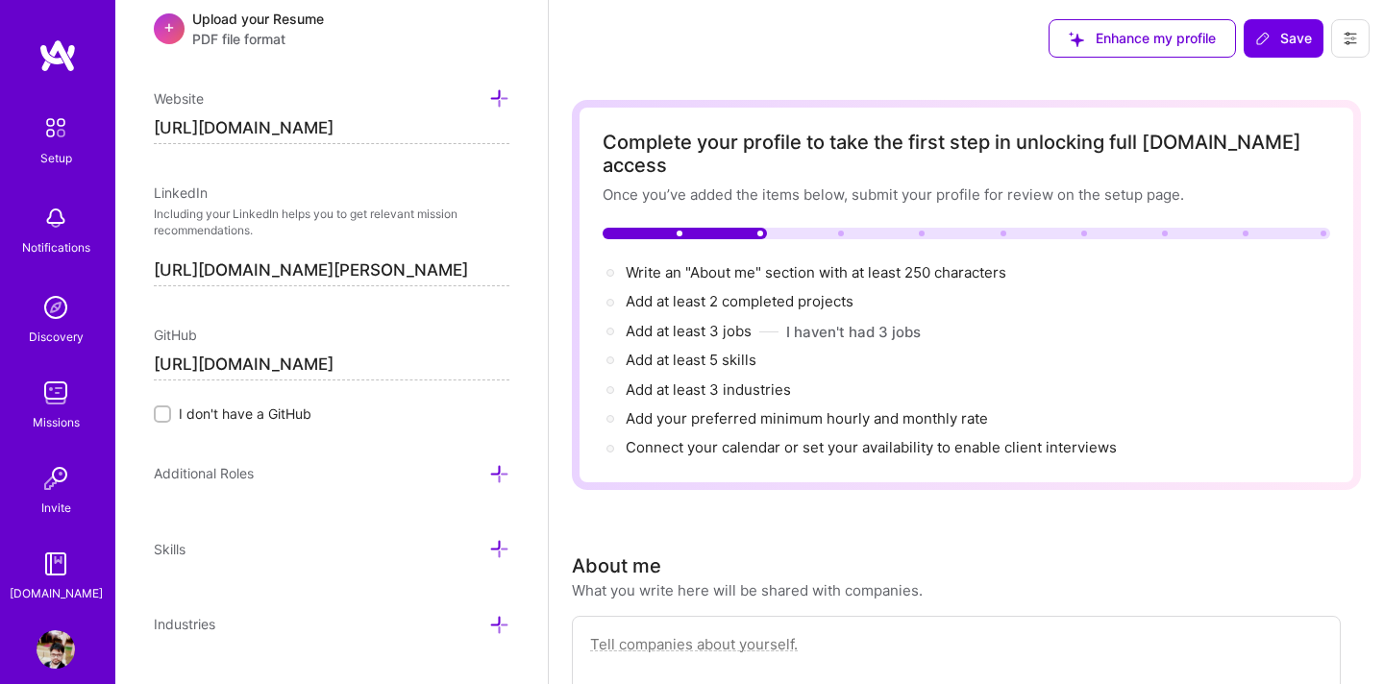
scroll to position [892, 0]
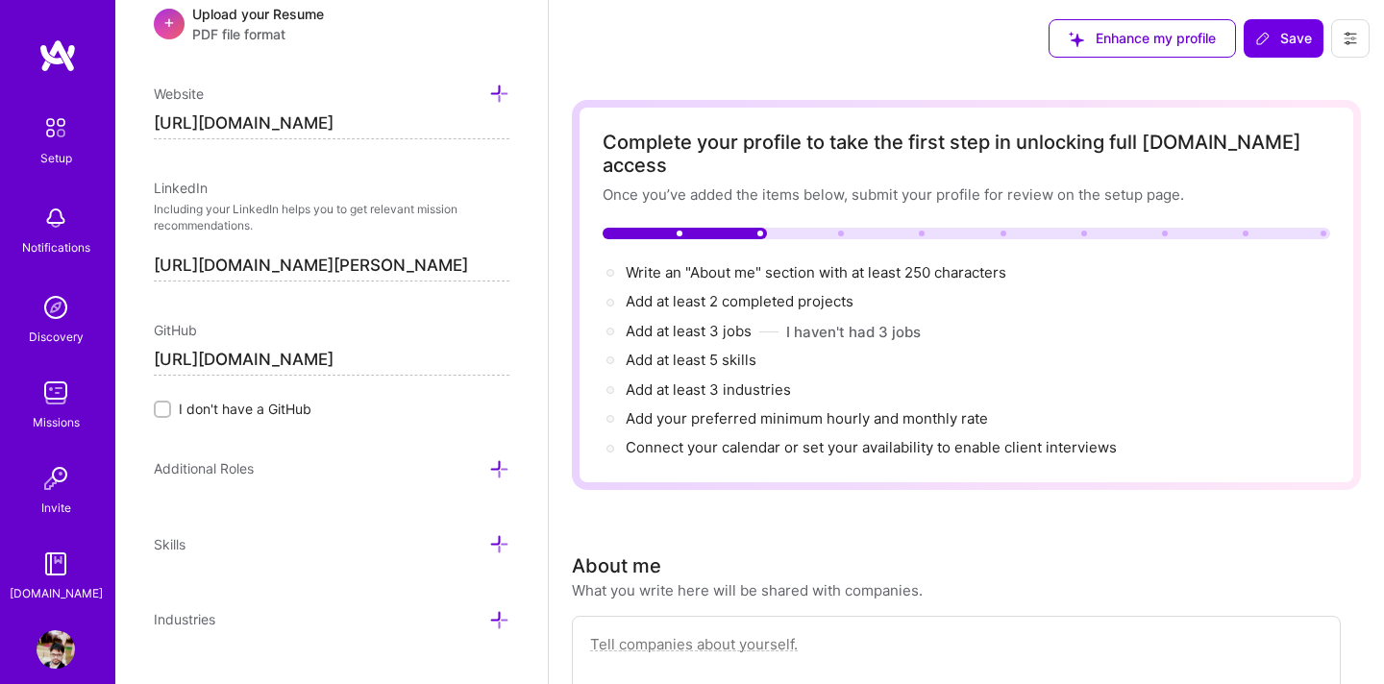
type input "[URL][DOMAIN_NAME]"
click at [501, 467] on icon at bounding box center [499, 469] width 20 height 20
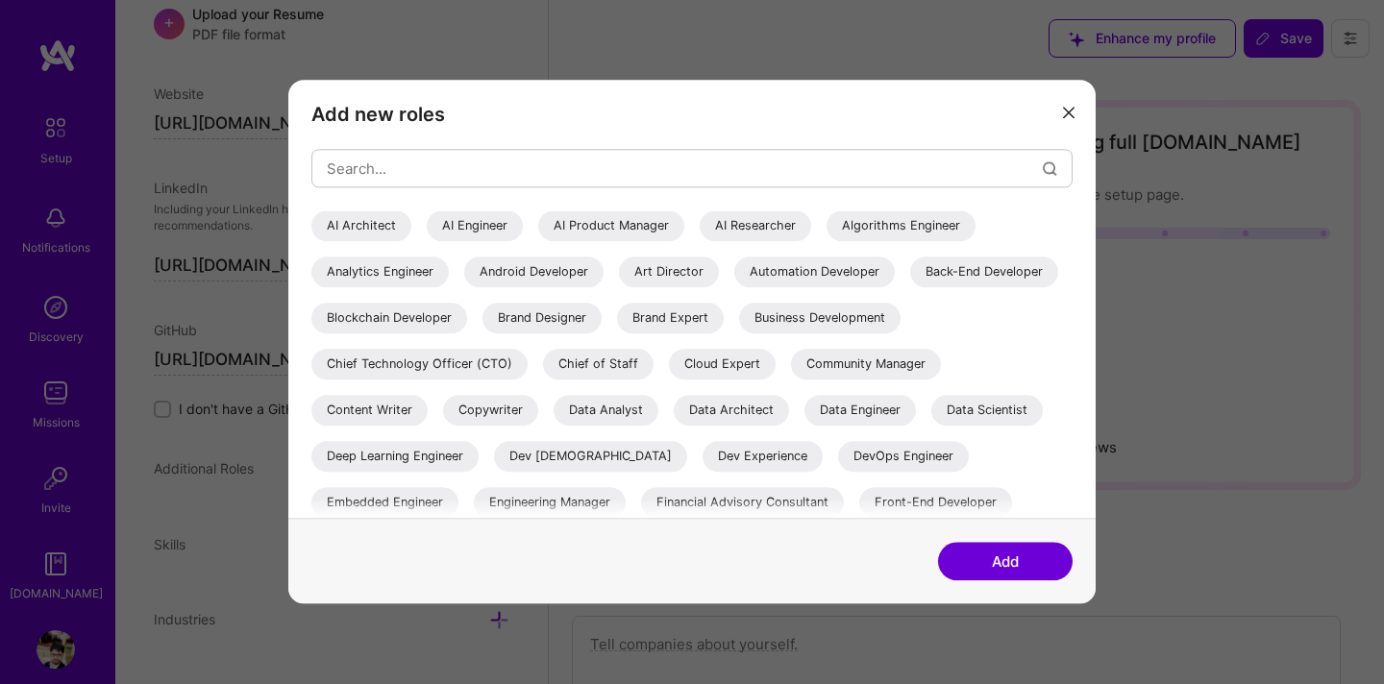
click at [1067, 121] on button "modal" at bounding box center [1068, 111] width 23 height 32
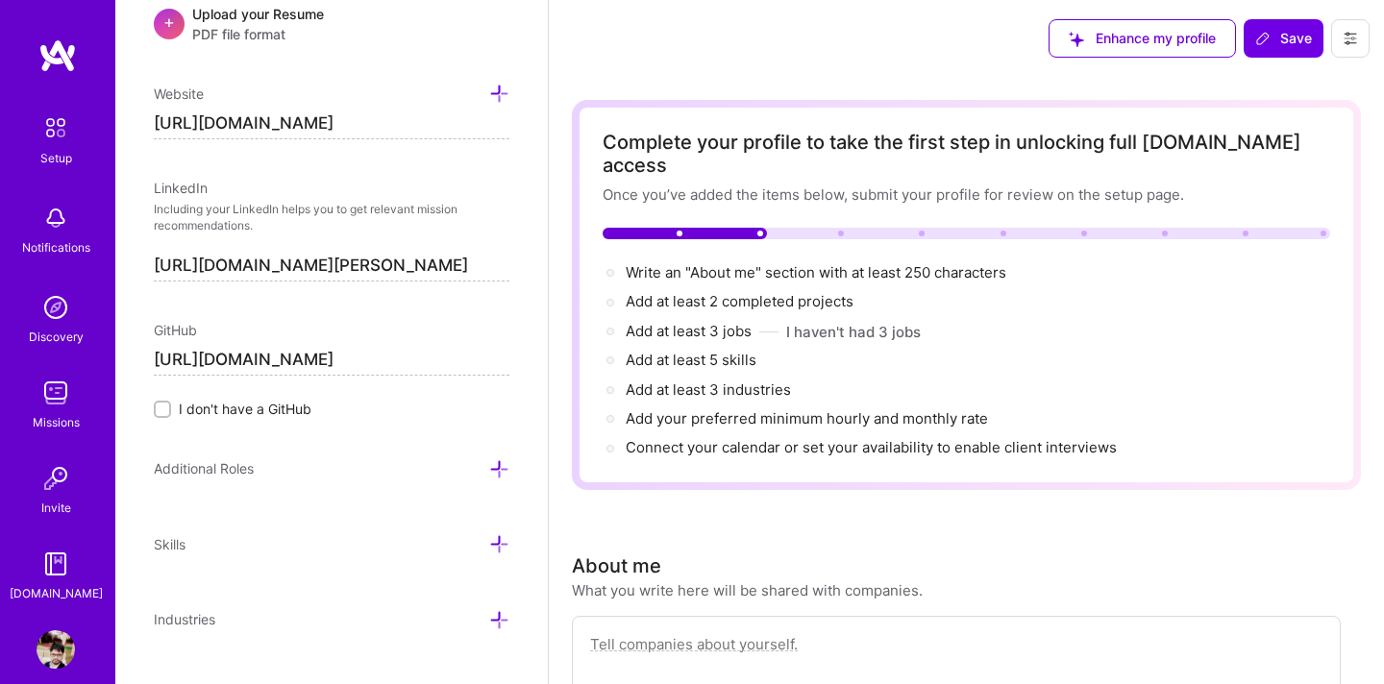
click at [499, 538] on icon at bounding box center [499, 544] width 20 height 20
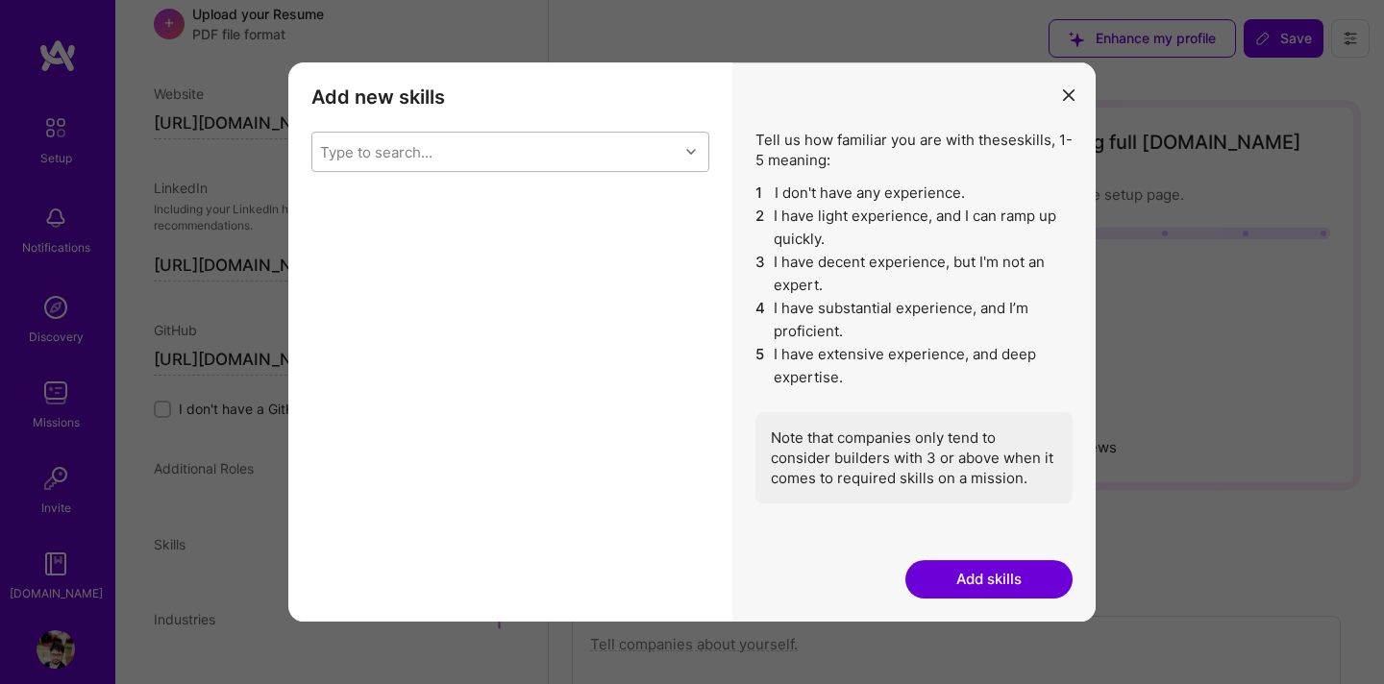
click at [485, 152] on div "Type to search..." at bounding box center [495, 152] width 366 height 38
type input "React"
click at [331, 239] on input "modal" at bounding box center [333, 238] width 13 height 13
checkbox input "false"
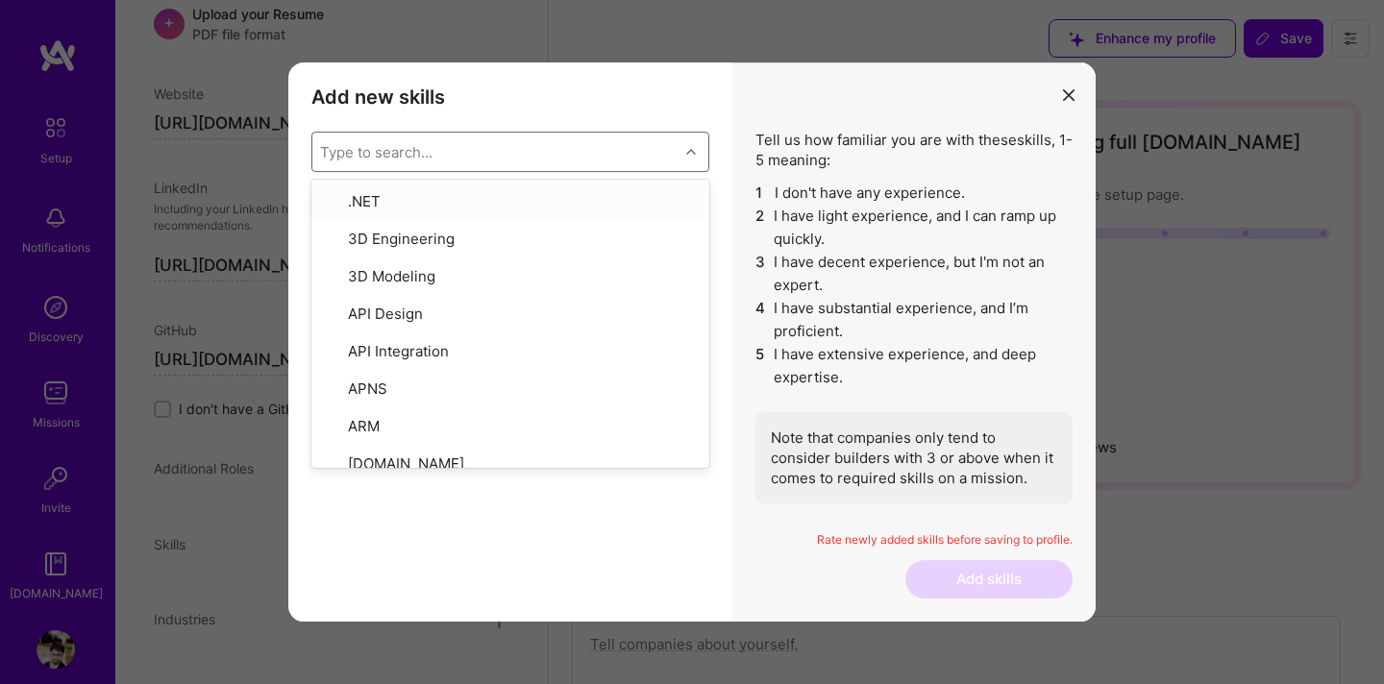
click at [377, 156] on div "Type to search..." at bounding box center [376, 152] width 112 height 20
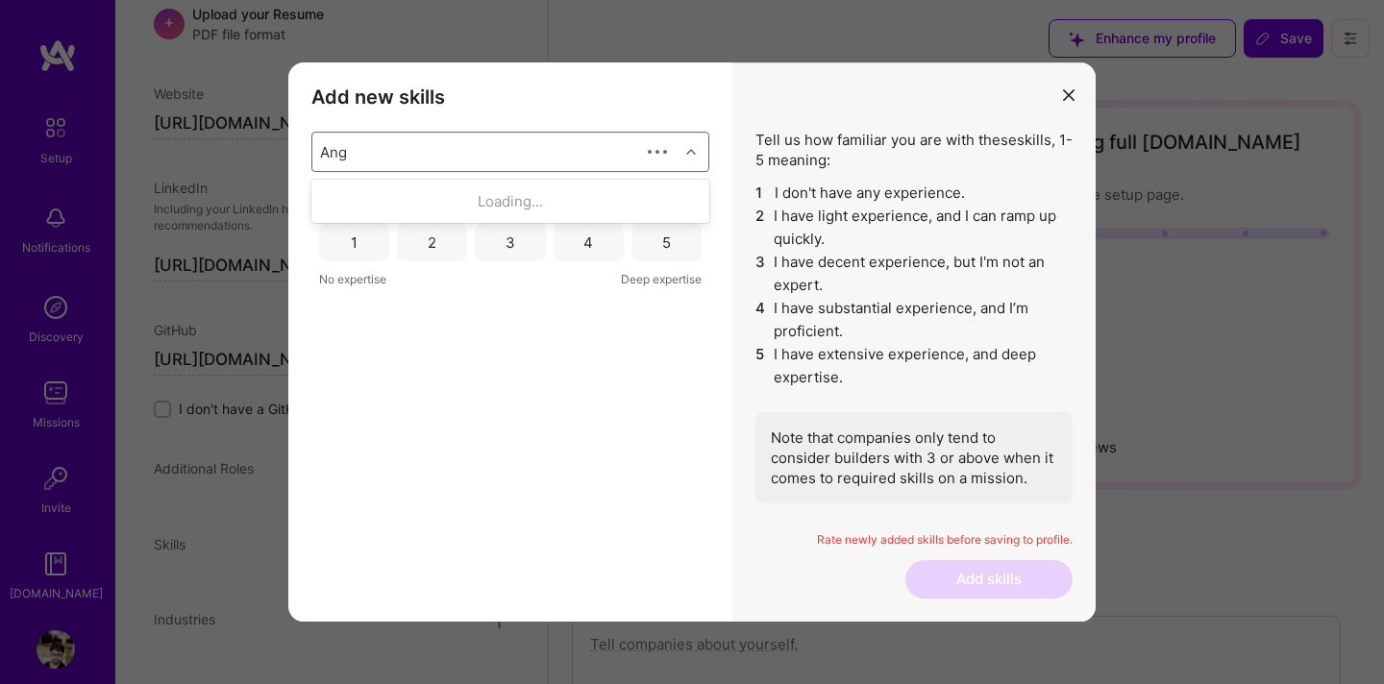
type input "Angu"
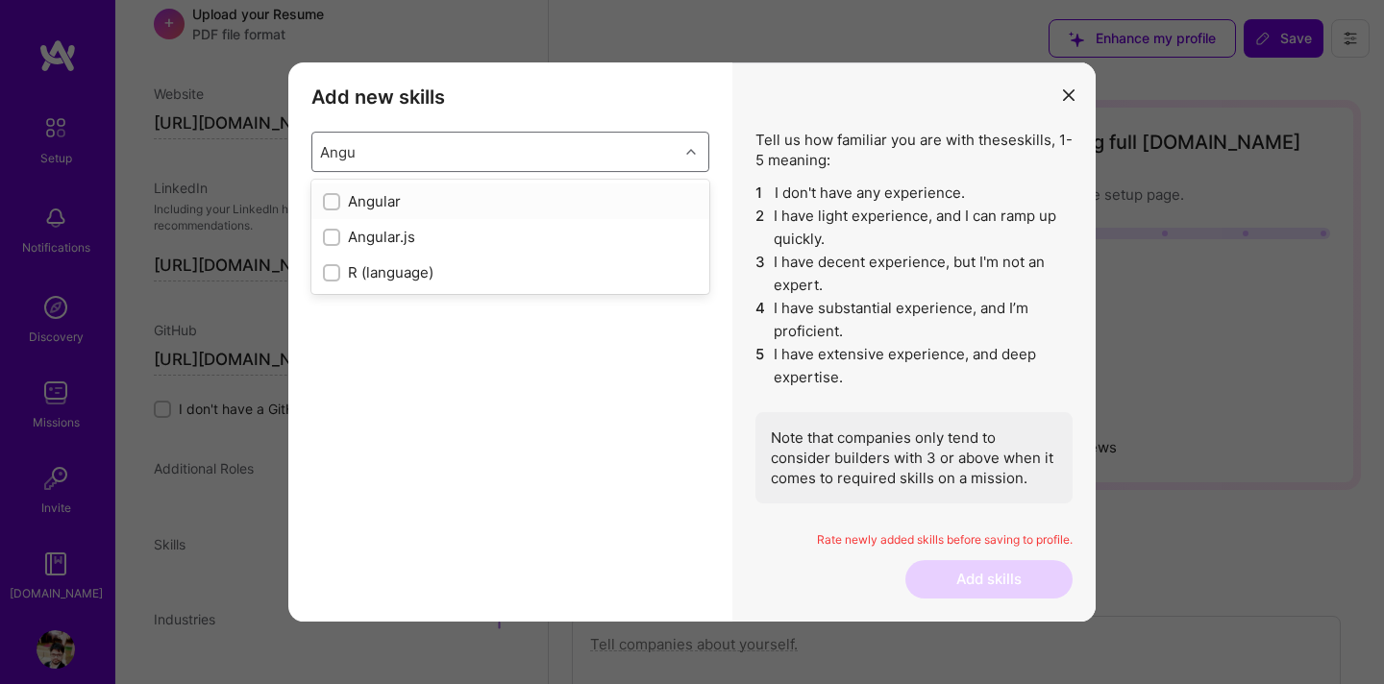
click at [330, 200] on input "modal" at bounding box center [333, 202] width 13 height 13
checkbox input "false"
click at [335, 202] on input "modal" at bounding box center [333, 202] width 13 height 13
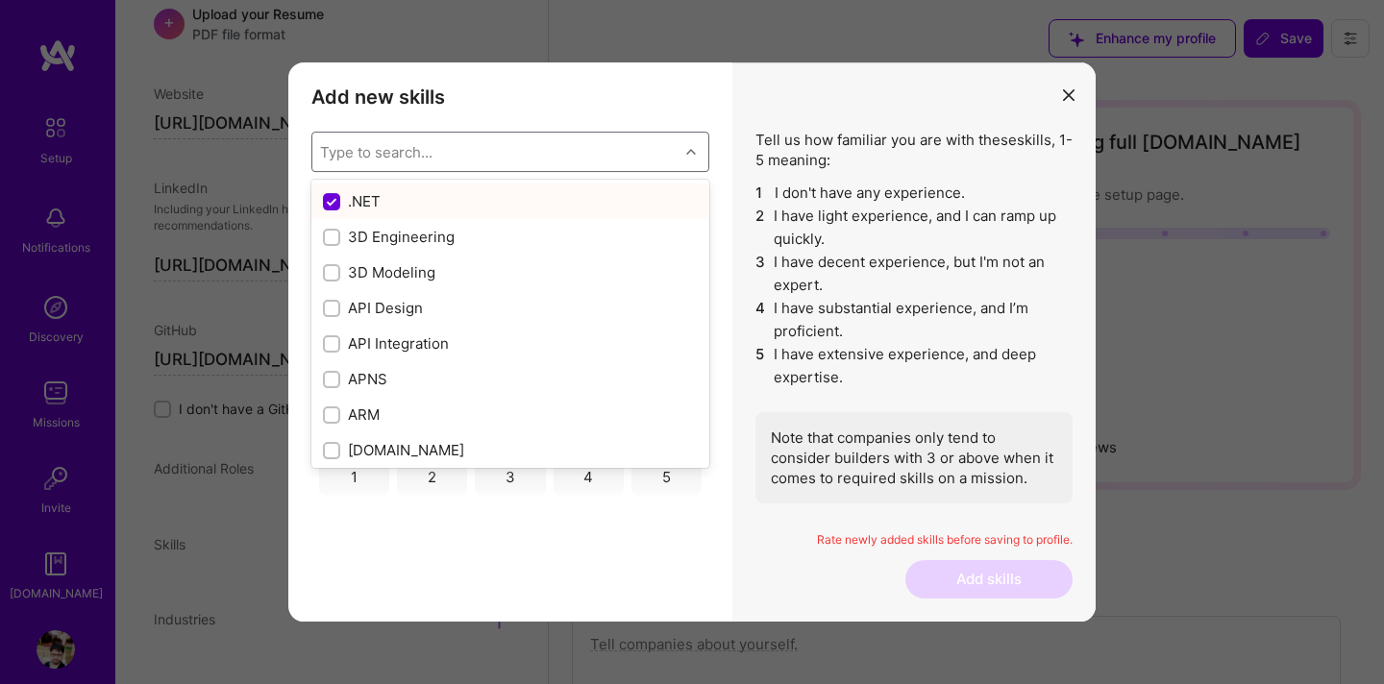
click at [335, 202] on input "modal" at bounding box center [333, 202] width 17 height 17
checkbox input "false"
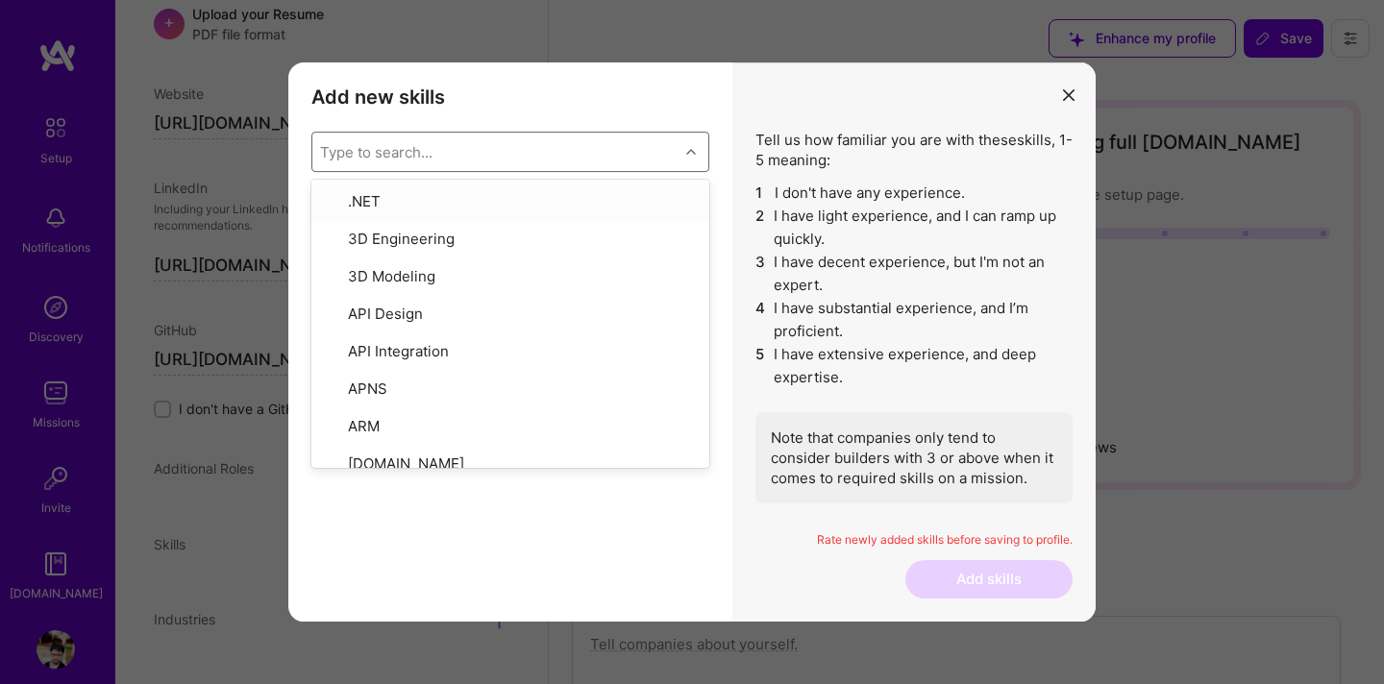
click at [361, 153] on div "Type to search..." at bounding box center [376, 152] width 112 height 20
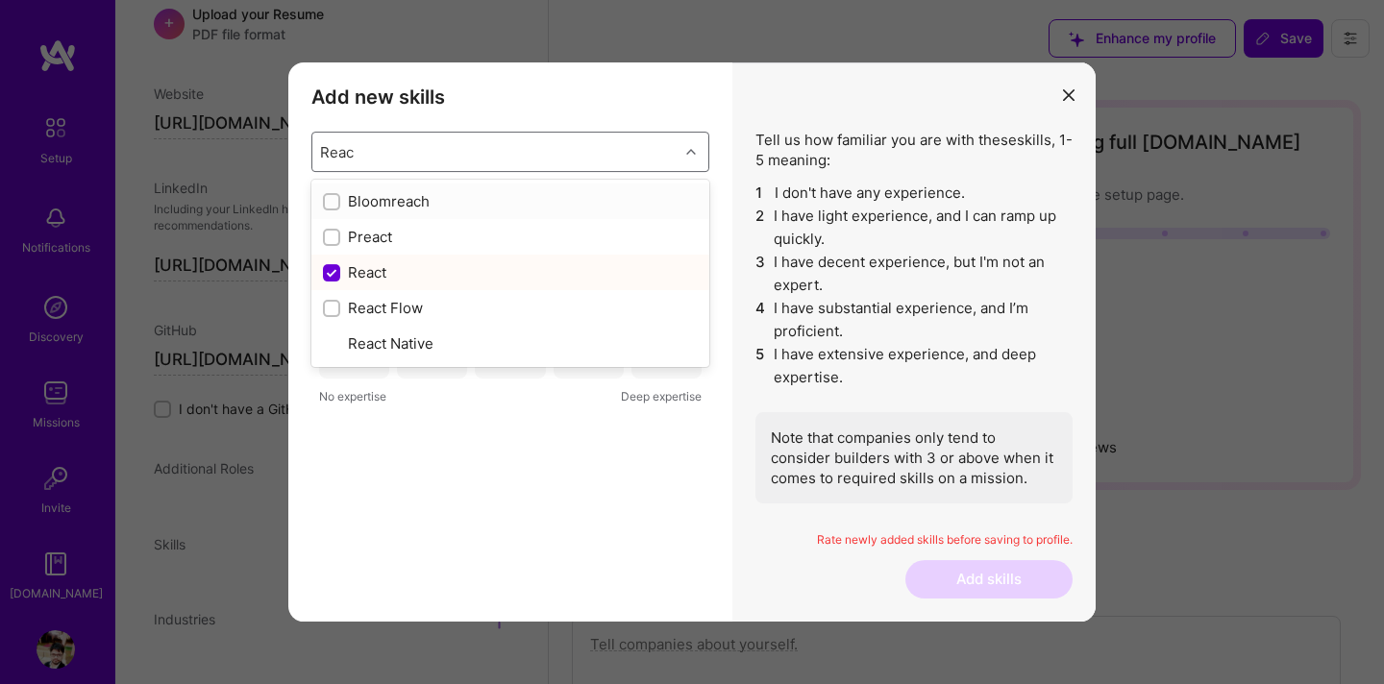
type input "React"
checkbox input "true"
checkbox input "false"
type input "React"
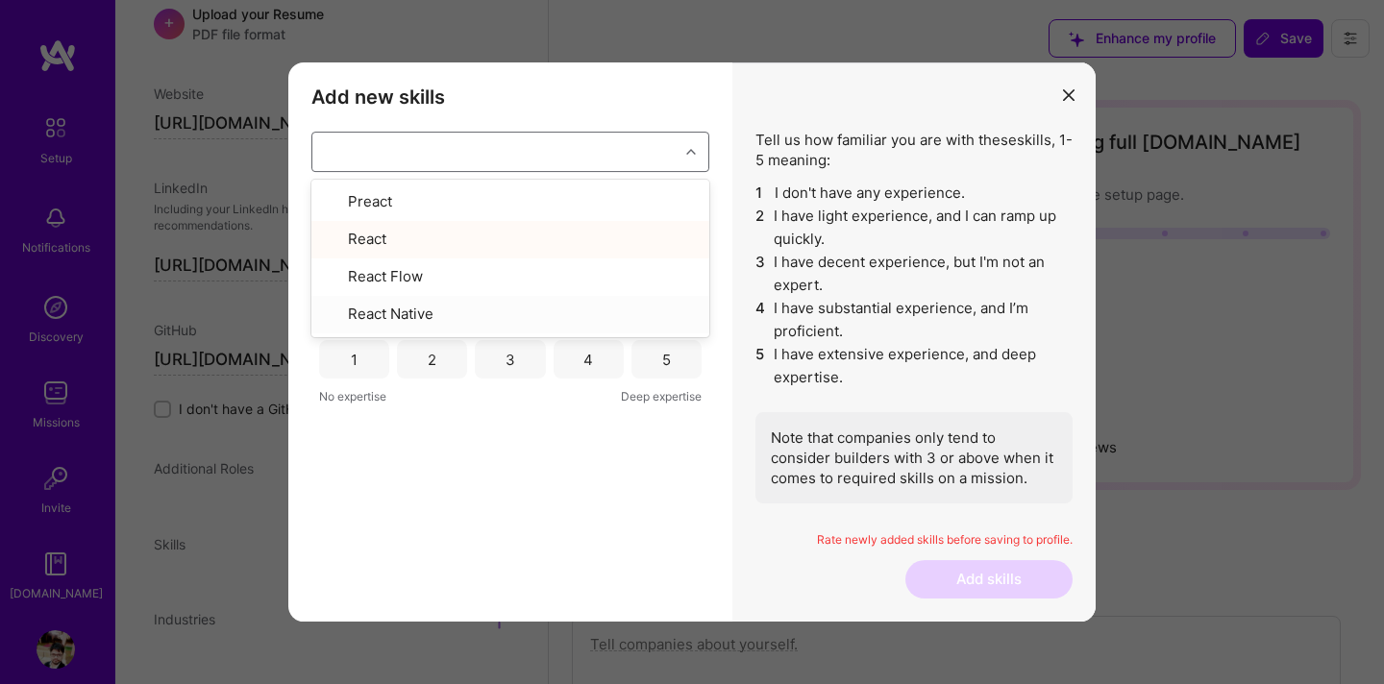
click at [417, 438] on div "Angular 1 2 3 4 5 No expertise Deep expertise React 1 2 3 4 5 No expertise Deep…" at bounding box center [510, 348] width 398 height 307
click at [576, 249] on div "4" at bounding box center [588, 242] width 70 height 38
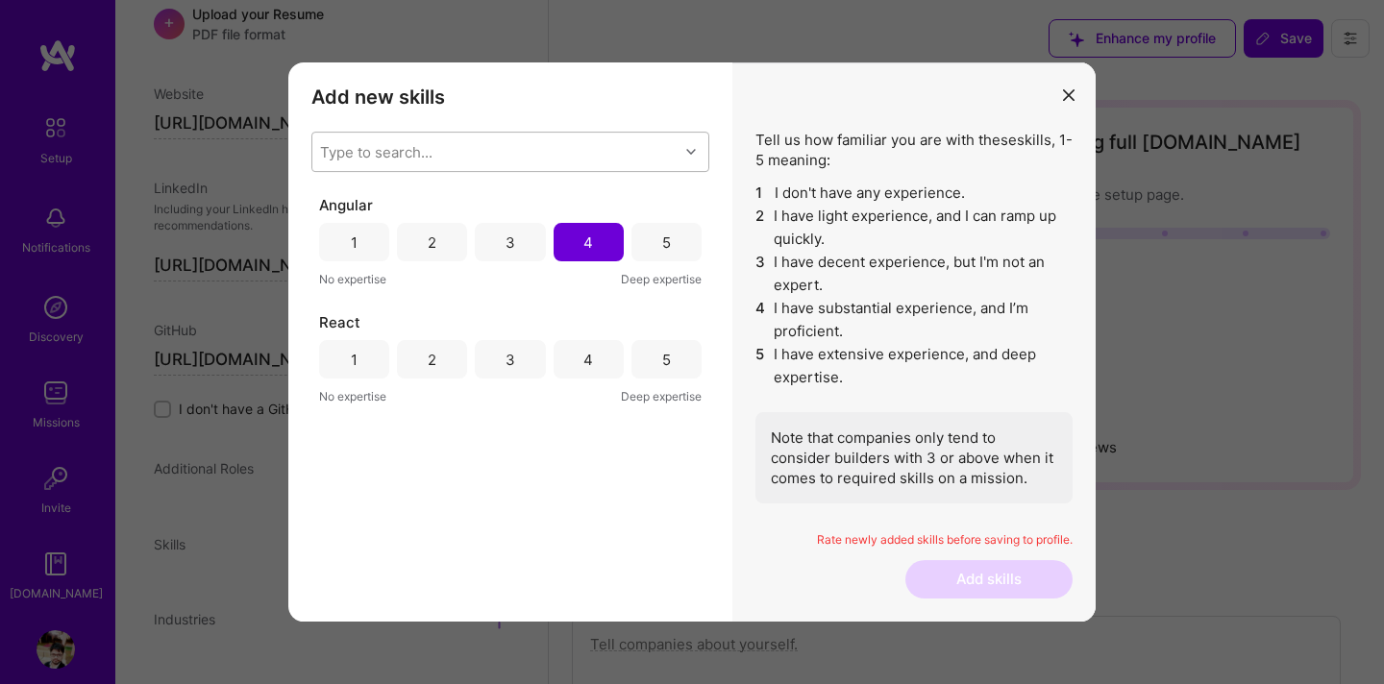
click at [581, 356] on div "4" at bounding box center [588, 359] width 70 height 38
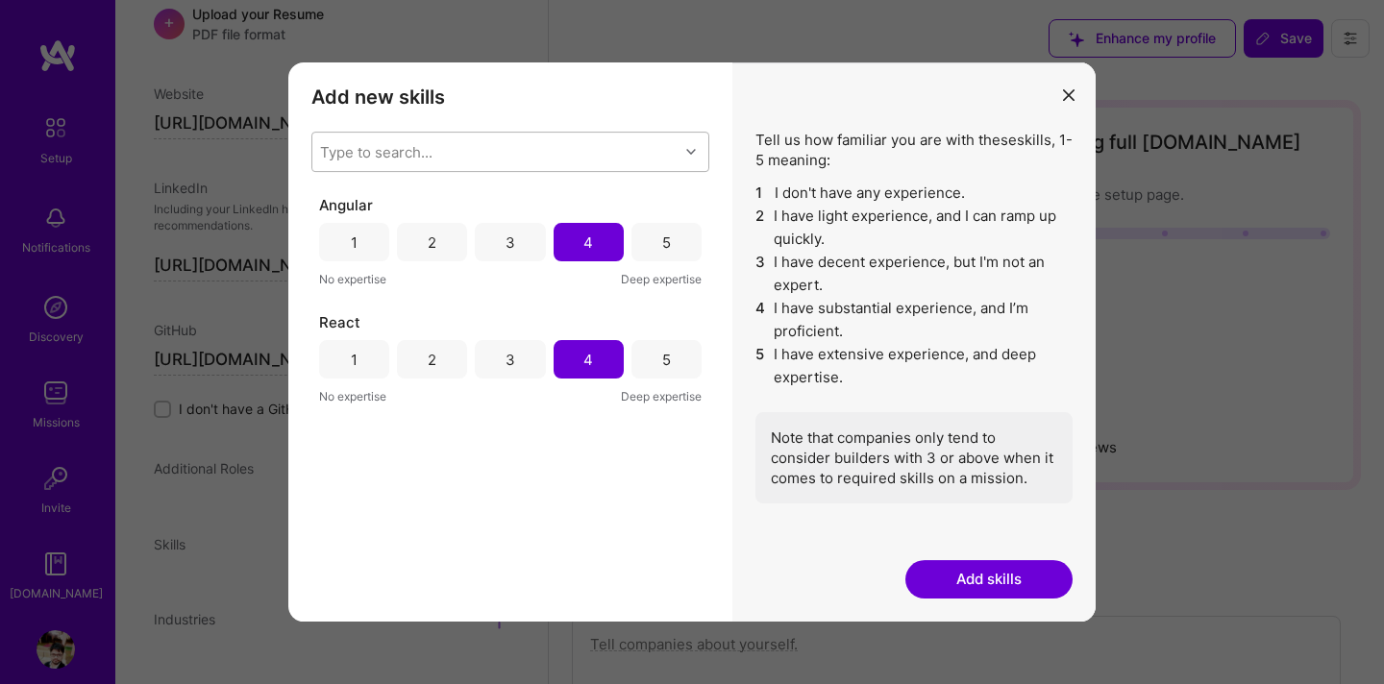
click at [525, 150] on div "Type to search..." at bounding box center [495, 152] width 366 height 38
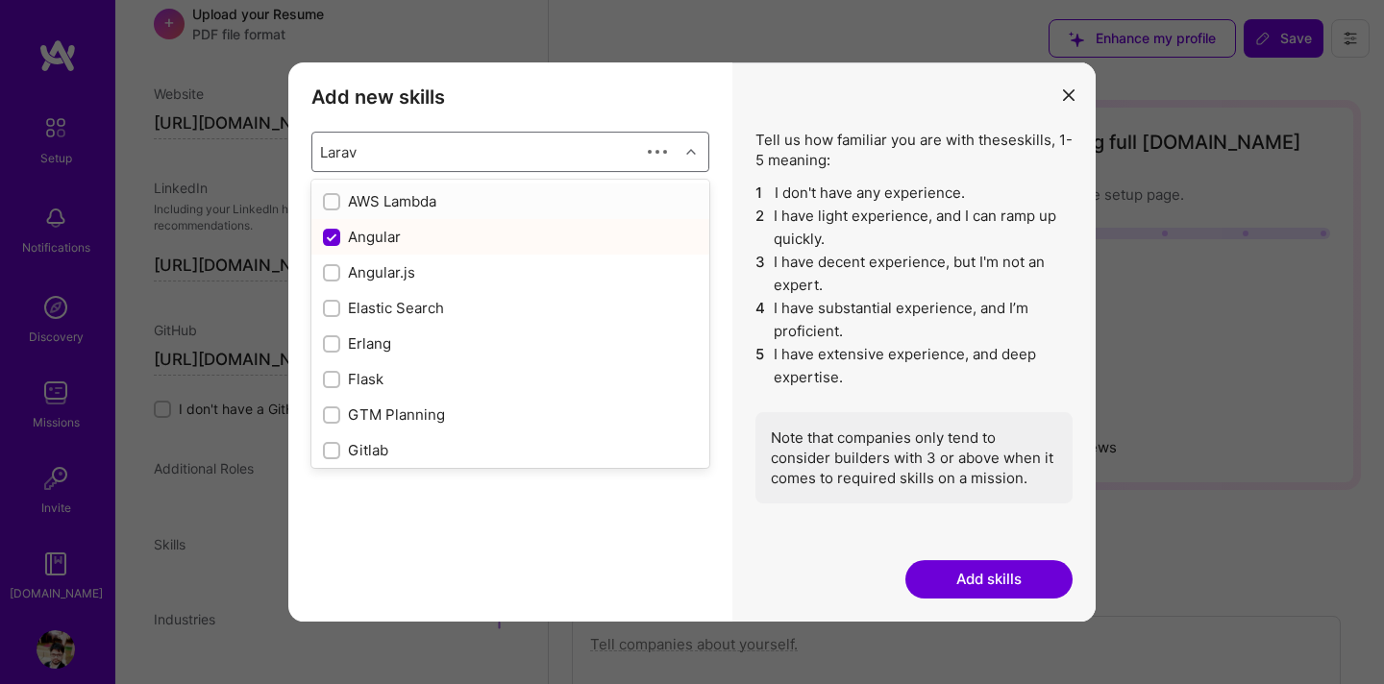
type input "Larave"
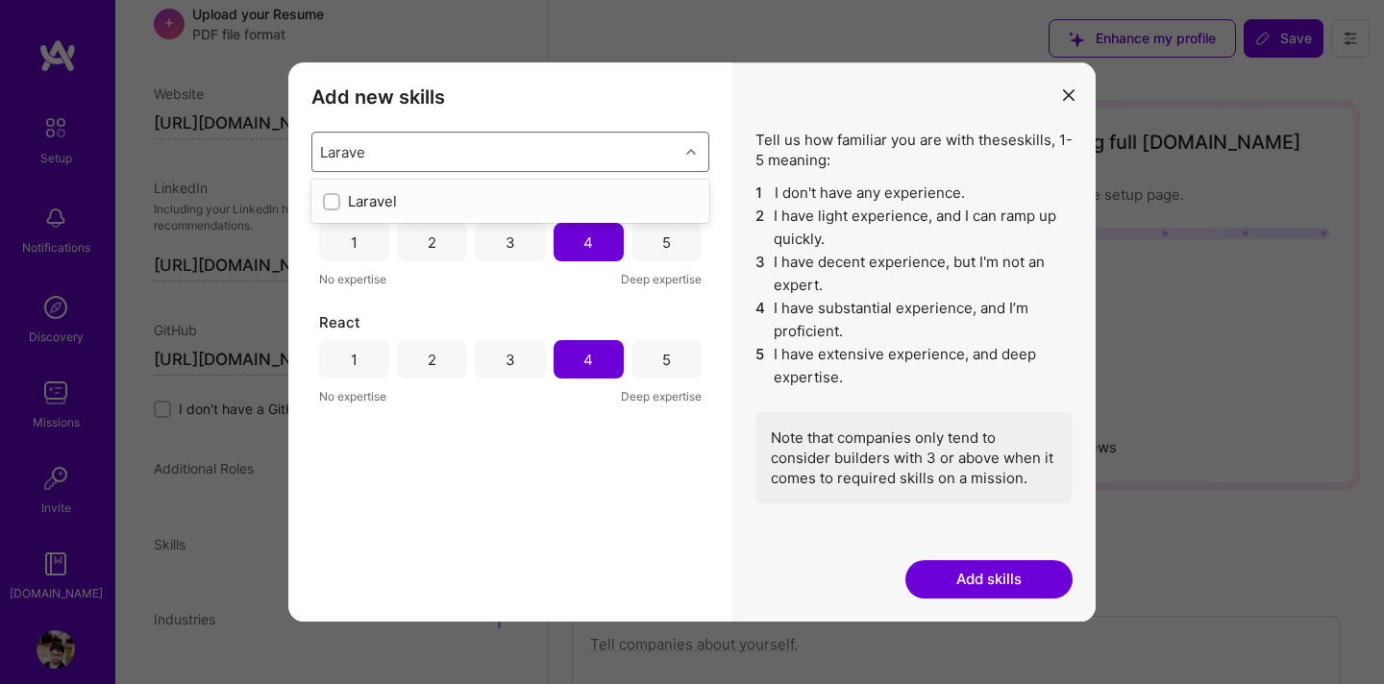
click at [336, 203] on input "modal" at bounding box center [333, 202] width 13 height 13
checkbox input "false"
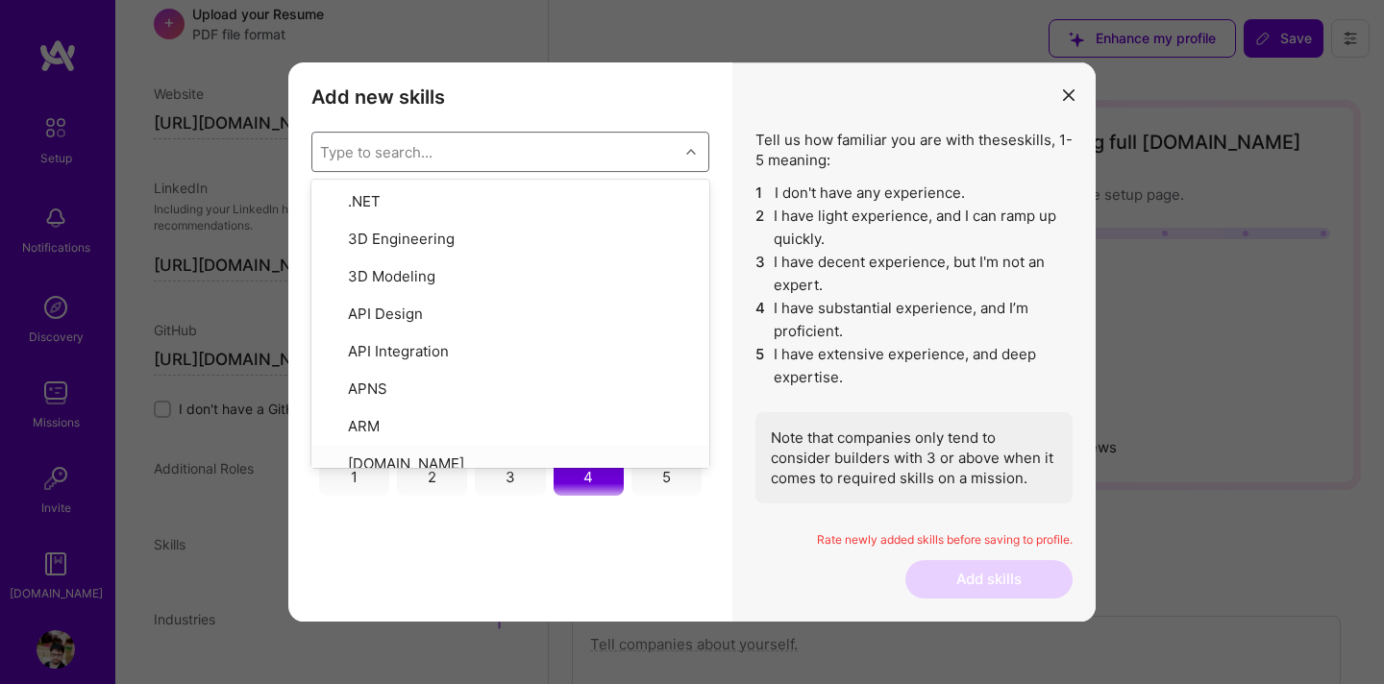
click at [449, 519] on div "Add new skills Tell us how familiar you are with given skills, using between 1 …" at bounding box center [510, 341] width 444 height 559
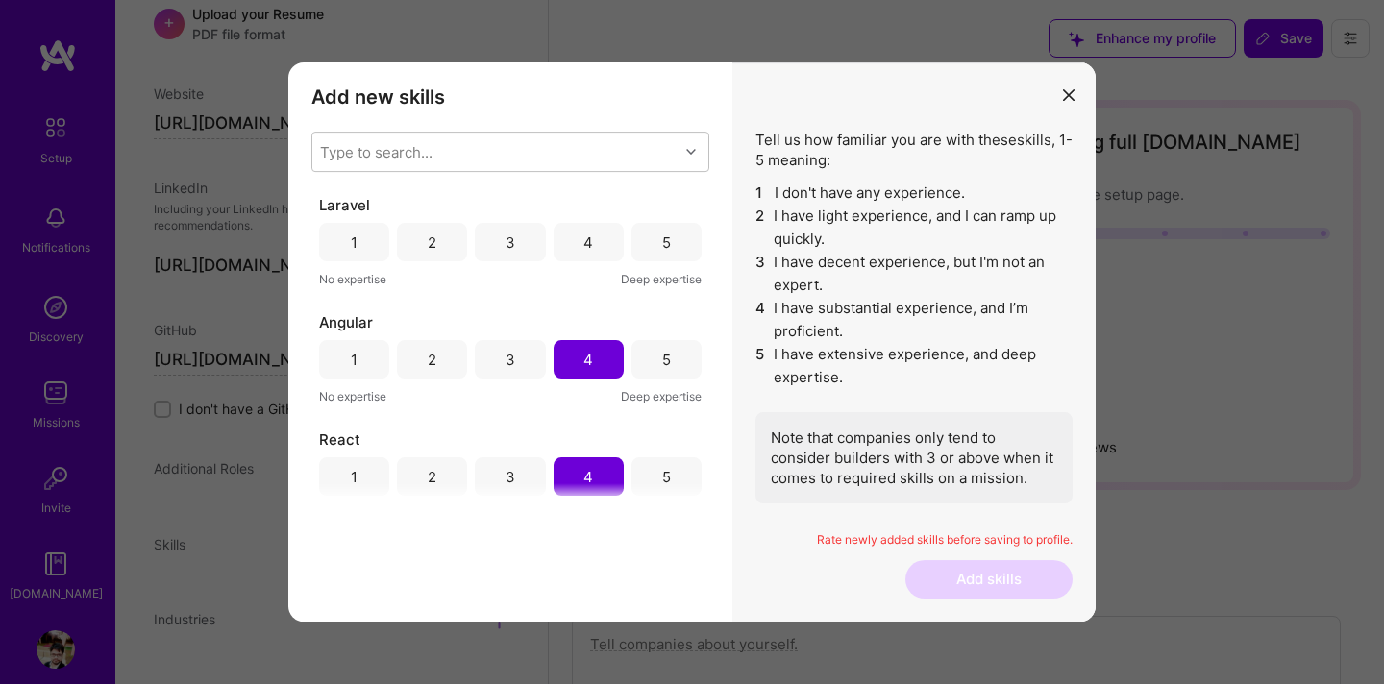
click at [596, 244] on div "4" at bounding box center [588, 242] width 70 height 38
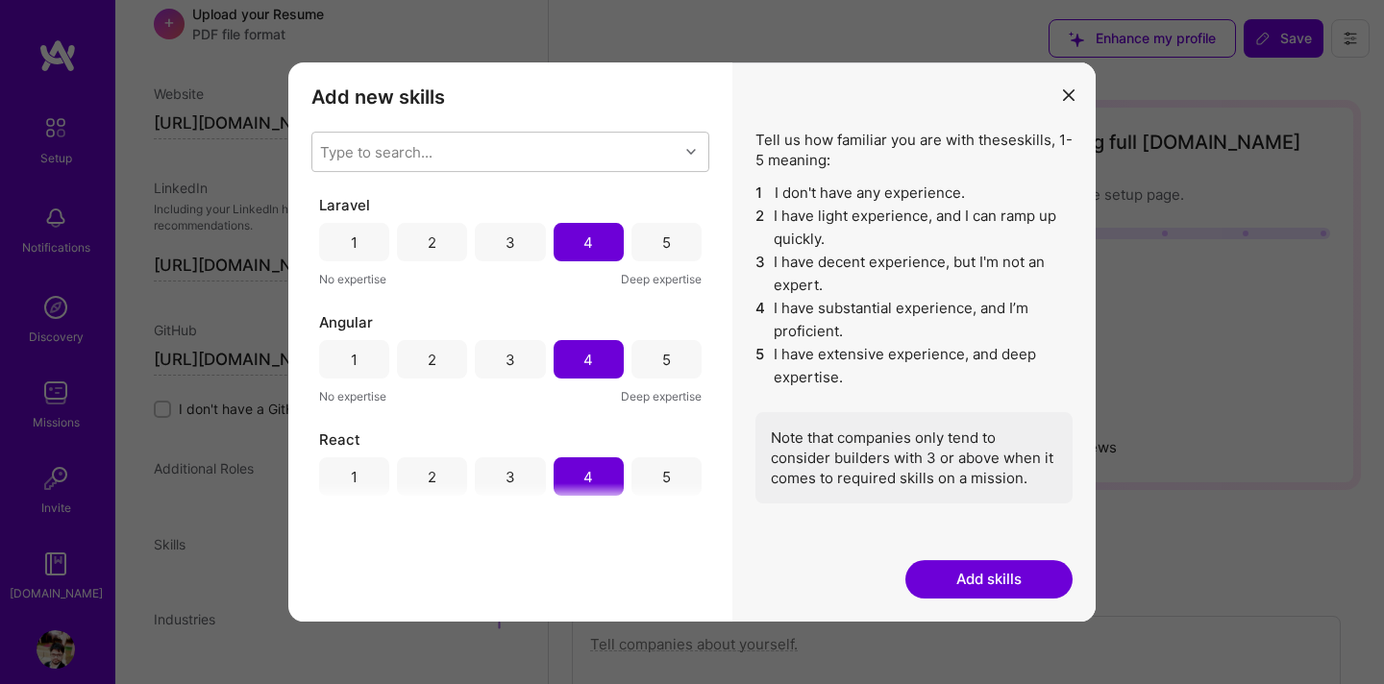
click at [979, 575] on button "Add skills" at bounding box center [988, 579] width 167 height 38
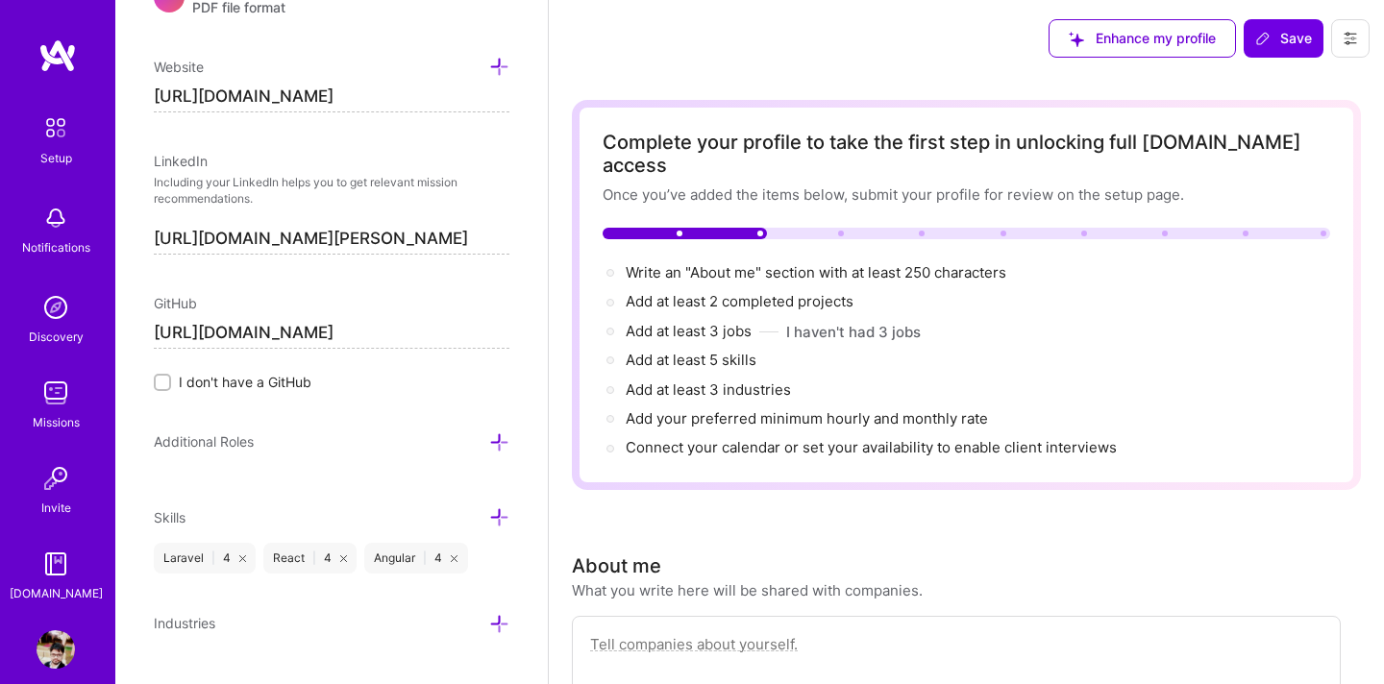
scroll to position [959, 0]
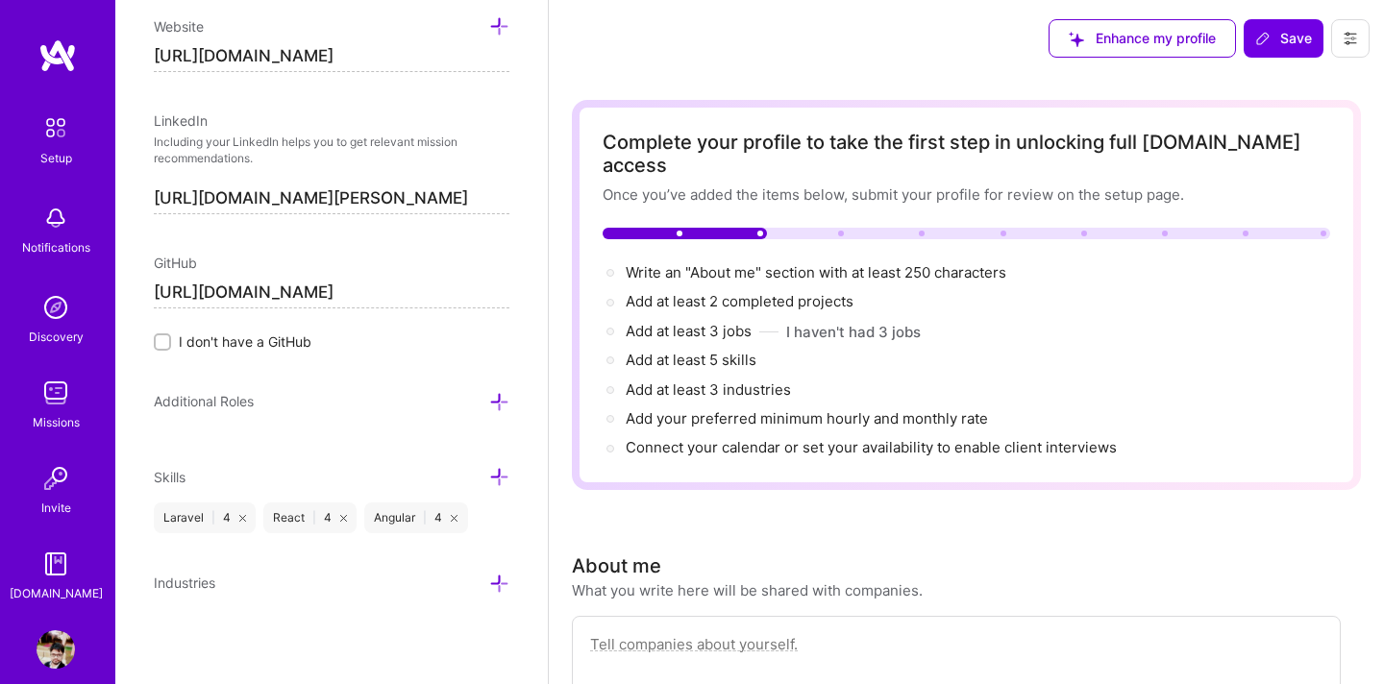
click at [493, 581] on icon at bounding box center [499, 584] width 20 height 20
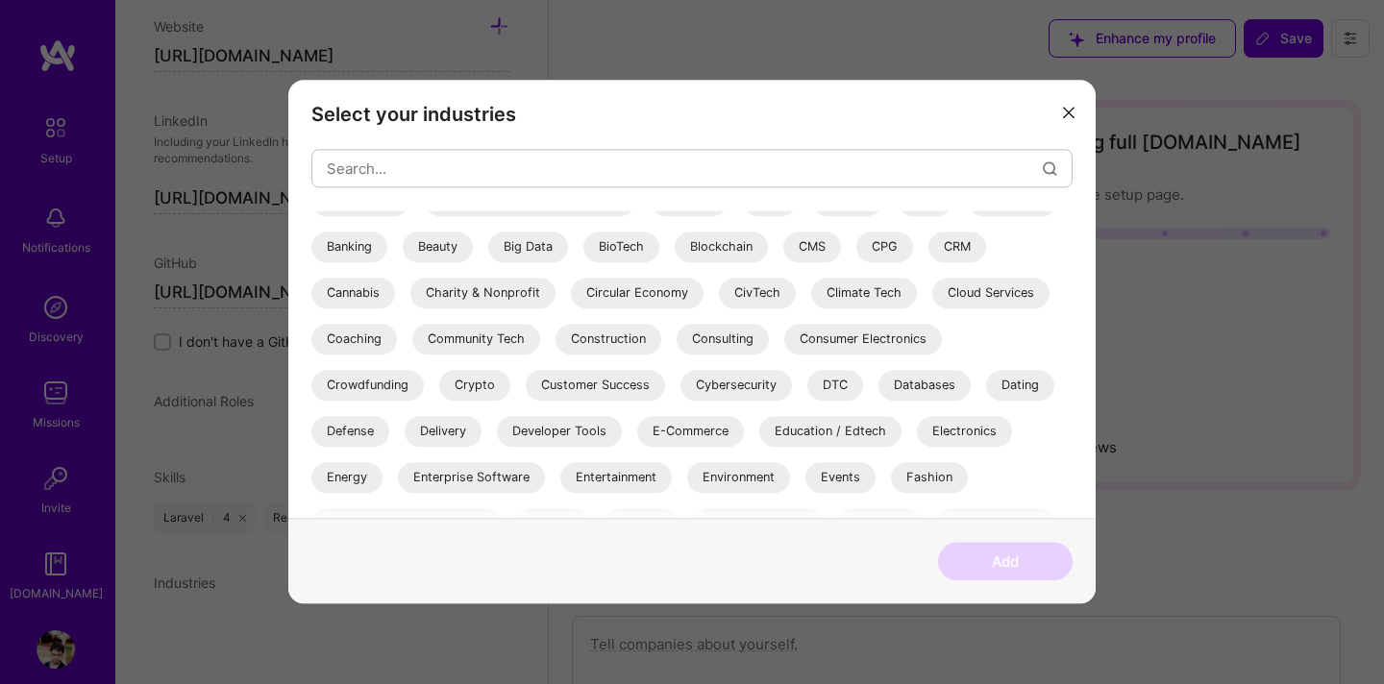
scroll to position [164, 0]
click at [669, 429] on div "E-Commerce" at bounding box center [690, 430] width 107 height 31
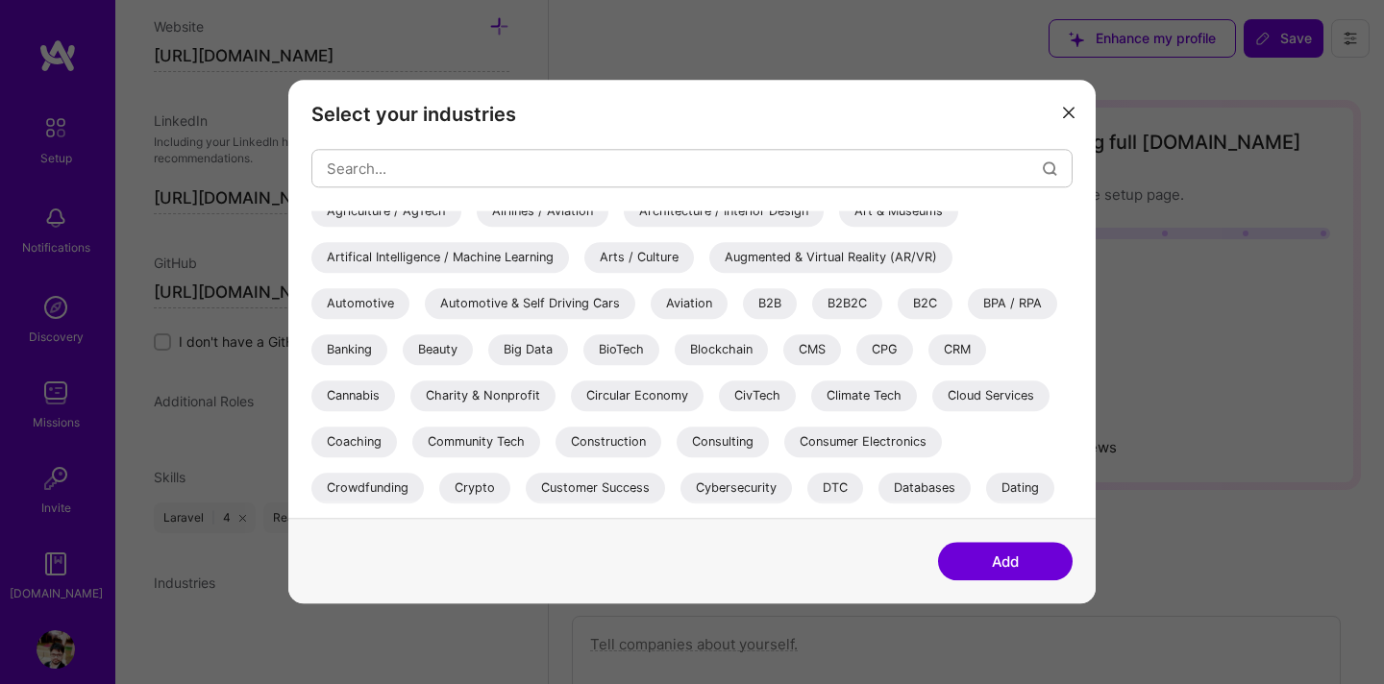
scroll to position [0, 0]
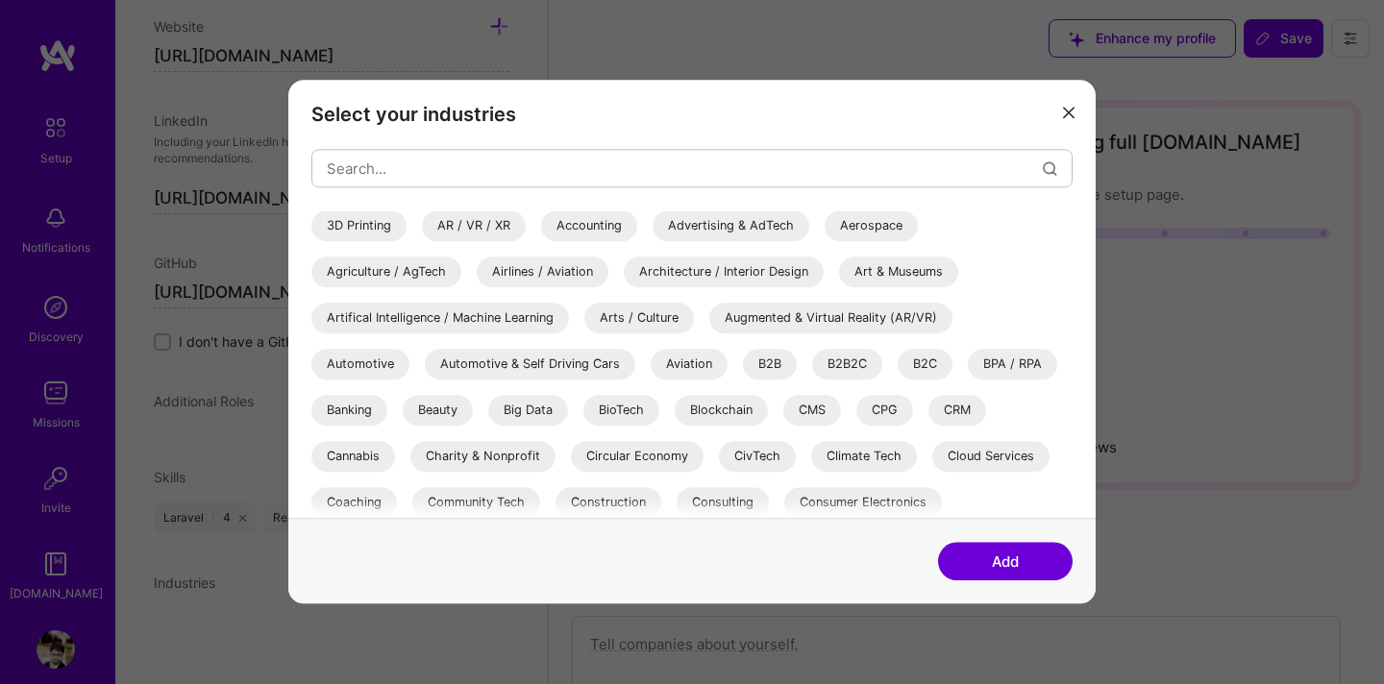
click at [782, 359] on div "B2B" at bounding box center [770, 364] width 54 height 31
click at [911, 365] on div "B2C" at bounding box center [924, 364] width 55 height 31
click at [950, 408] on div "CRM" at bounding box center [957, 410] width 58 height 31
click at [833, 408] on div "CMS" at bounding box center [812, 410] width 58 height 31
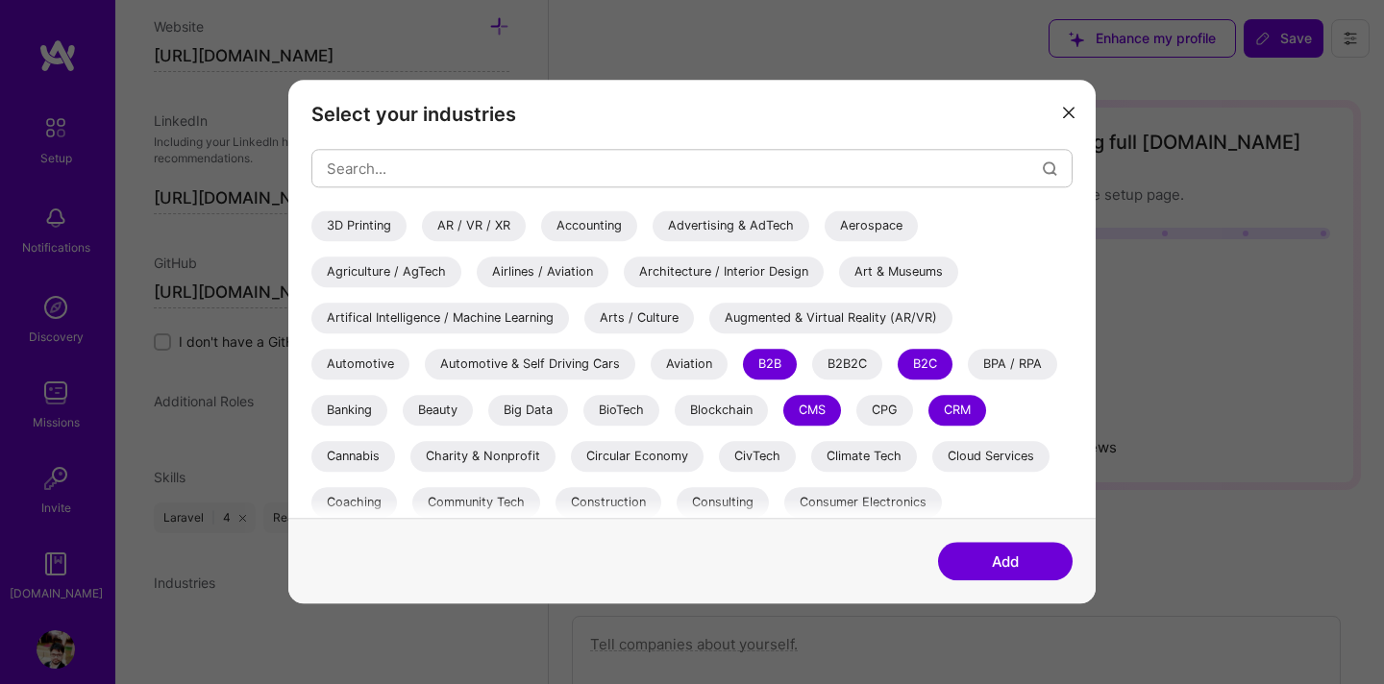
click at [995, 553] on button "Add" at bounding box center [1005, 562] width 135 height 38
